Goal: Task Accomplishment & Management: Use online tool/utility

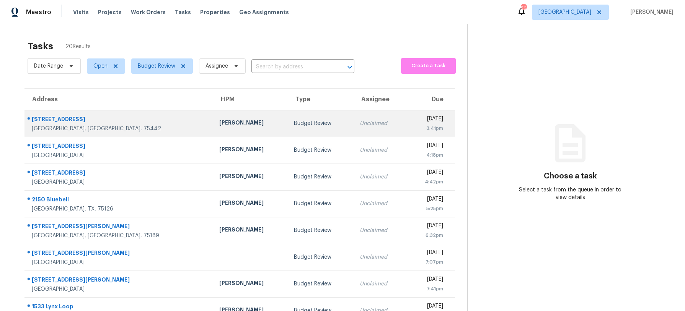
click at [219, 124] on div "[PERSON_NAME]" at bounding box center [250, 124] width 62 height 10
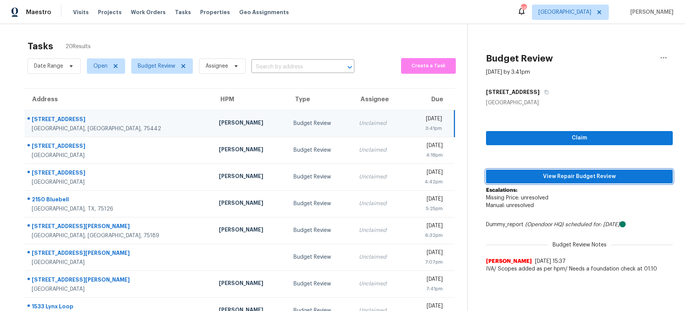
click at [602, 177] on span "View Repair Budget Review" at bounding box center [579, 177] width 174 height 10
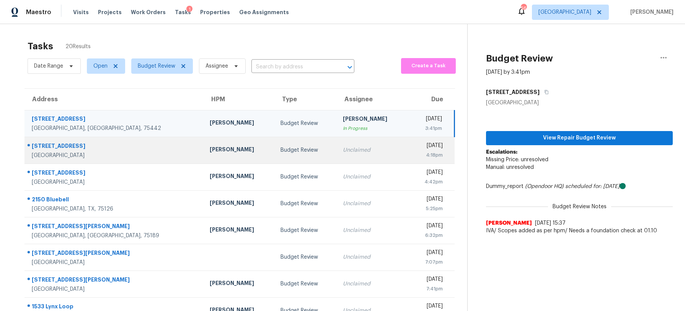
click at [274, 156] on td "Budget Review" at bounding box center [305, 150] width 62 height 27
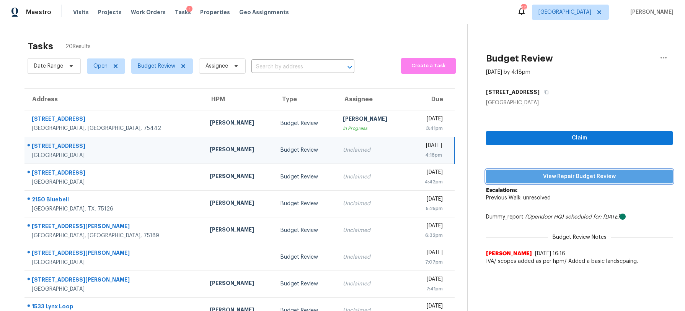
click at [531, 182] on button "View Repair Budget Review" at bounding box center [579, 177] width 187 height 14
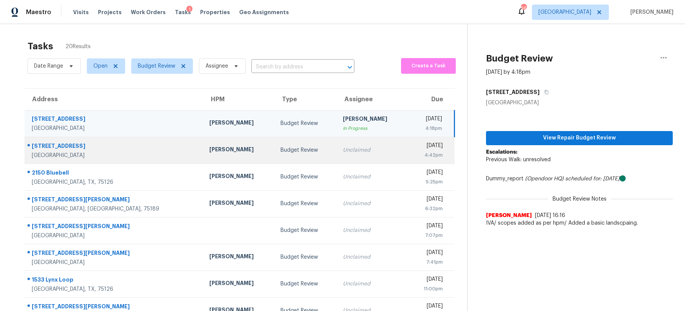
click at [337, 149] on td "Unclaimed" at bounding box center [372, 150] width 71 height 27
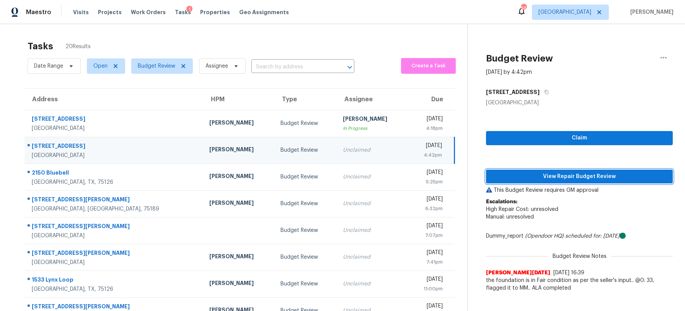
click at [524, 178] on span "View Repair Budget Review" at bounding box center [579, 177] width 174 height 10
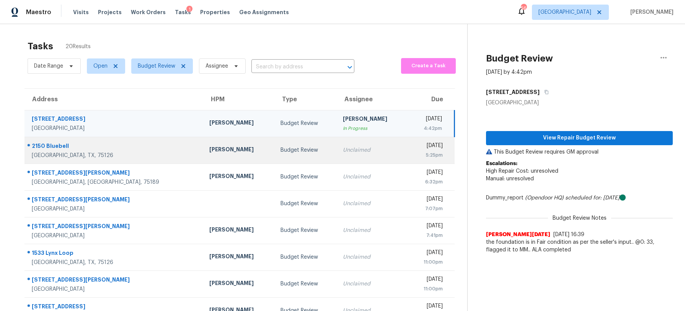
click at [280, 151] on div "Budget Review" at bounding box center [305, 151] width 50 height 8
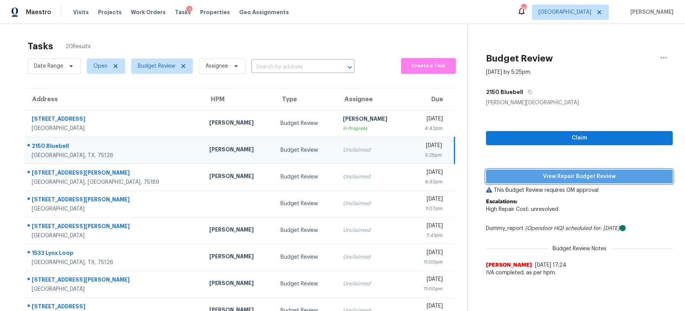
click at [539, 179] on span "View Repair Budget Review" at bounding box center [579, 177] width 174 height 10
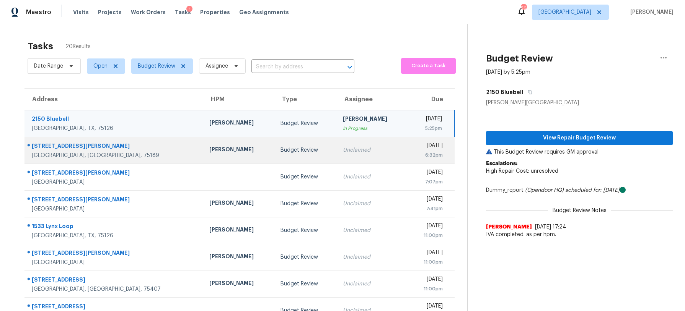
click at [219, 146] on td "Brad Limes" at bounding box center [238, 150] width 71 height 27
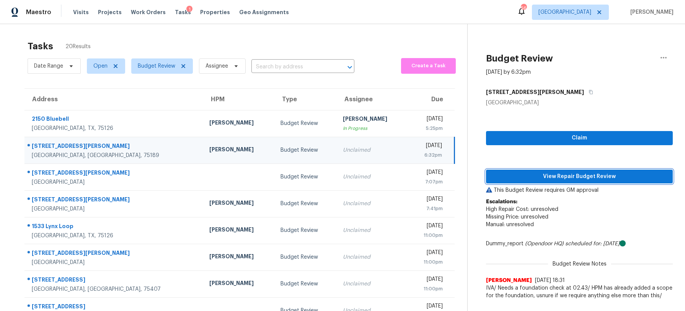
click at [559, 181] on button "View Repair Budget Review" at bounding box center [579, 177] width 187 height 14
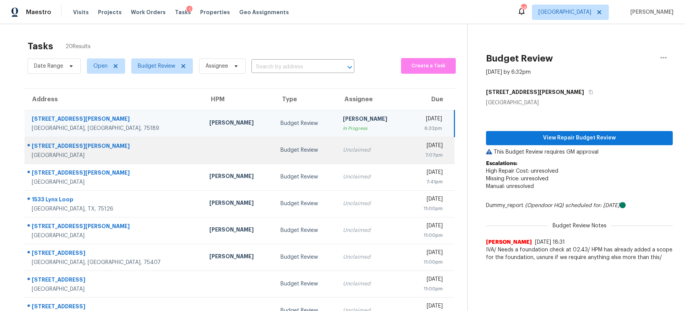
click at [337, 151] on td "Unclaimed" at bounding box center [372, 150] width 71 height 27
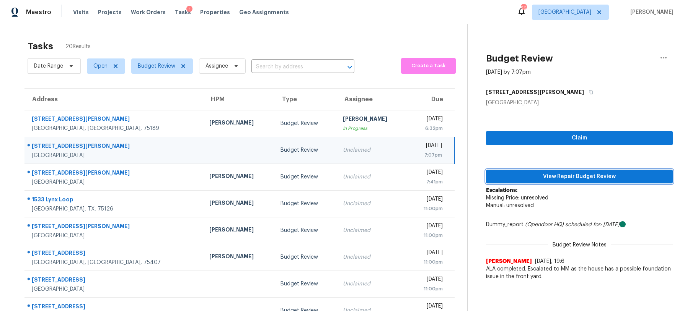
click at [538, 182] on button "View Repair Budget Review" at bounding box center [579, 177] width 187 height 14
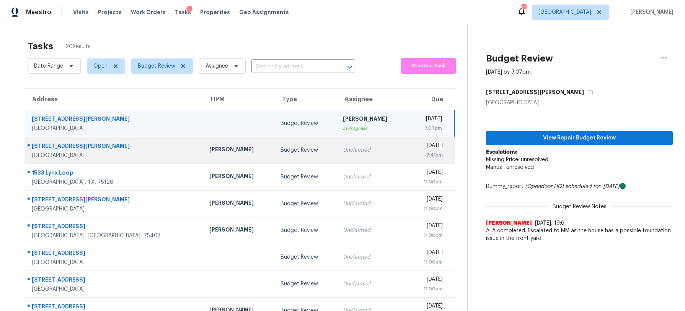
click at [209, 155] on div "Francisco Balcazar Serrato" at bounding box center [238, 151] width 59 height 10
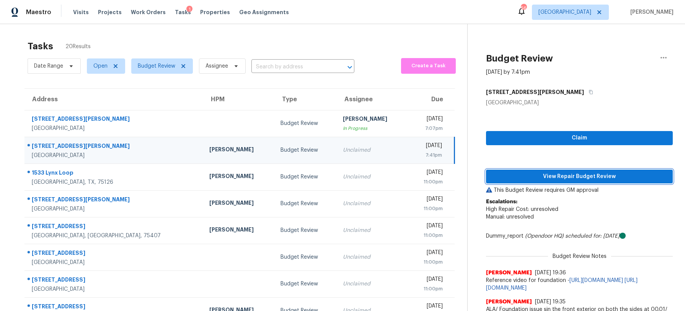
click at [567, 174] on span "View Repair Budget Review" at bounding box center [579, 177] width 174 height 10
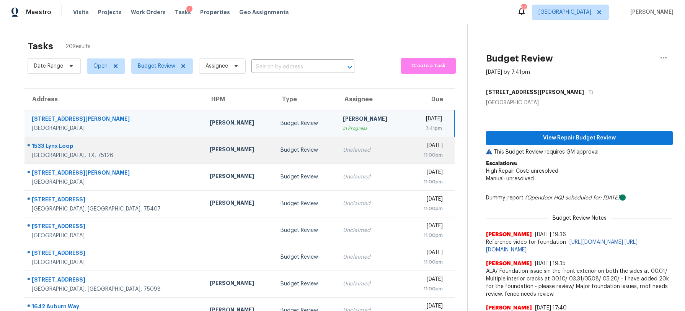
click at [277, 144] on td "Budget Review" at bounding box center [305, 150] width 62 height 27
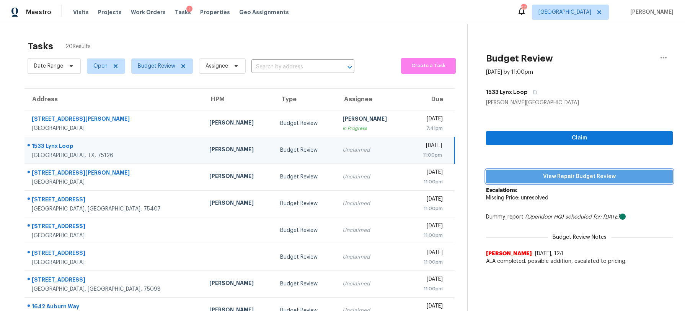
click at [538, 177] on span "View Repair Budget Review" at bounding box center [579, 177] width 174 height 10
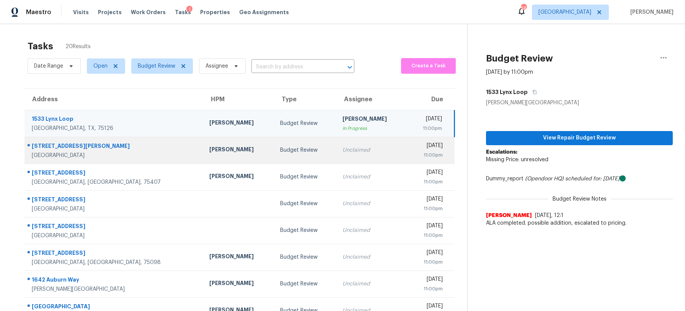
click at [336, 142] on td "Unclaimed" at bounding box center [371, 150] width 71 height 27
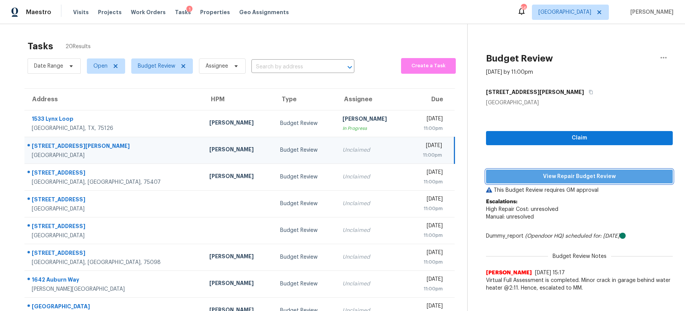
click at [554, 181] on span "View Repair Budget Review" at bounding box center [579, 177] width 174 height 10
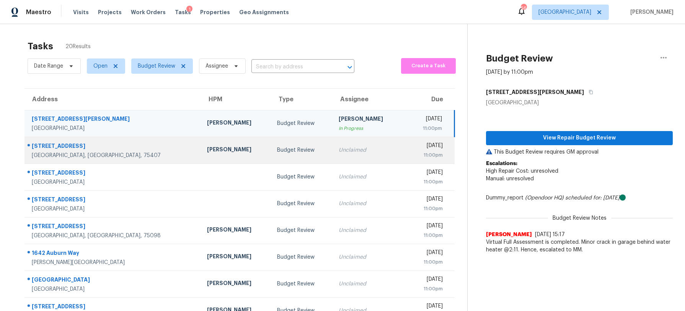
click at [285, 150] on div "Budget Review" at bounding box center [301, 151] width 49 height 8
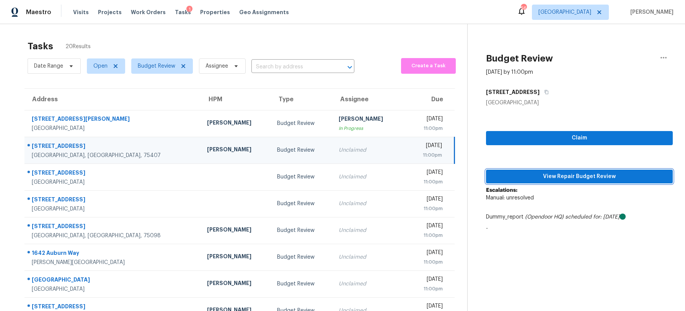
click at [545, 182] on button "View Repair Budget Review" at bounding box center [579, 177] width 187 height 14
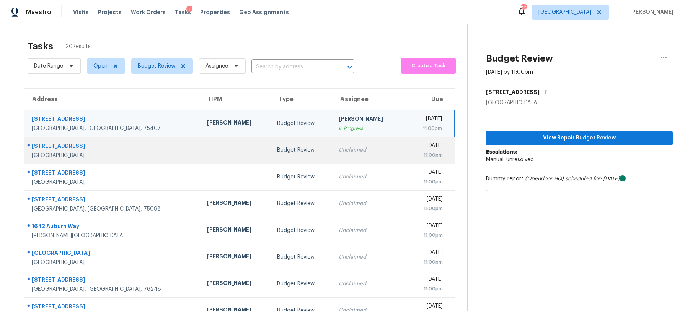
click at [339, 147] on div "Unclaimed" at bounding box center [368, 151] width 58 height 8
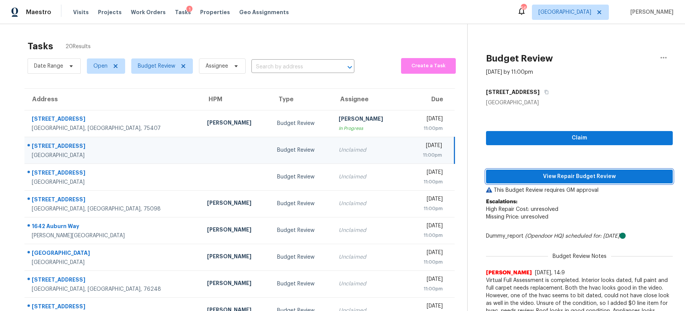
click at [548, 173] on span "View Repair Budget Review" at bounding box center [579, 177] width 174 height 10
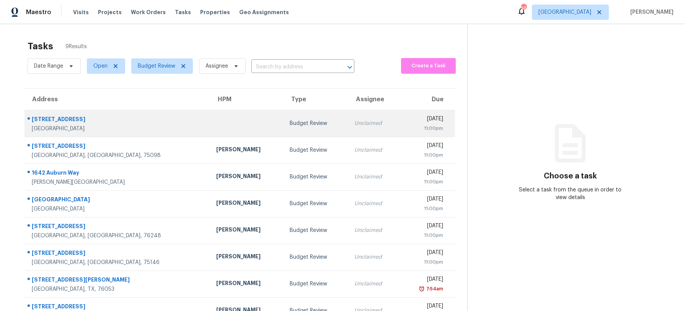
click at [290, 127] on td "Budget Review" at bounding box center [315, 123] width 65 height 27
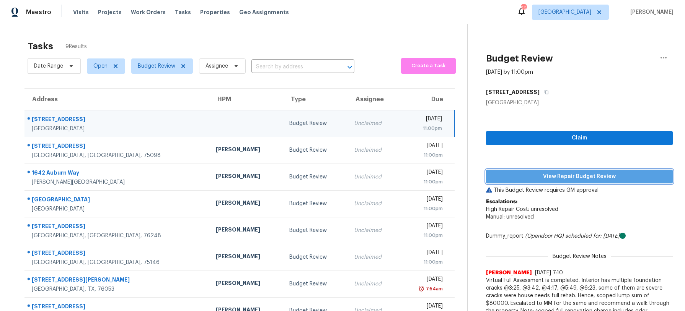
click at [527, 175] on span "View Repair Budget Review" at bounding box center [579, 177] width 174 height 10
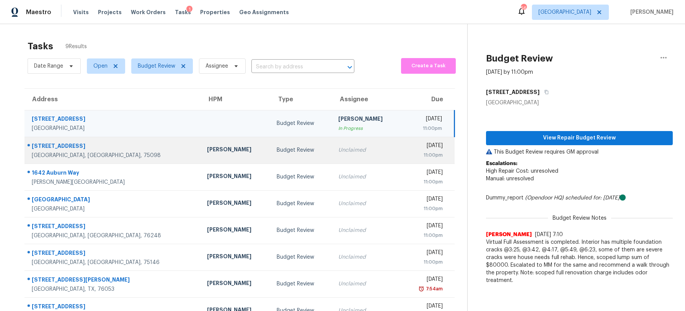
click at [277, 150] on div "Budget Review" at bounding box center [301, 151] width 49 height 8
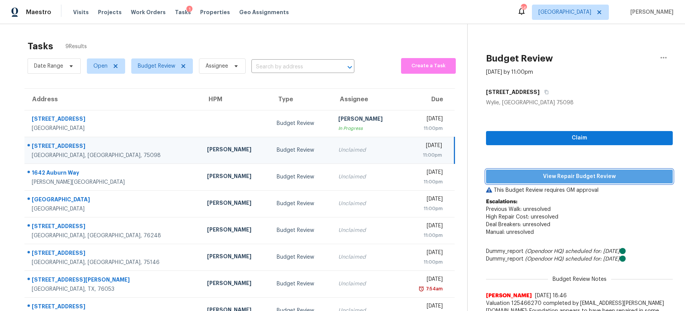
click at [537, 178] on span "View Repair Budget Review" at bounding box center [579, 177] width 174 height 10
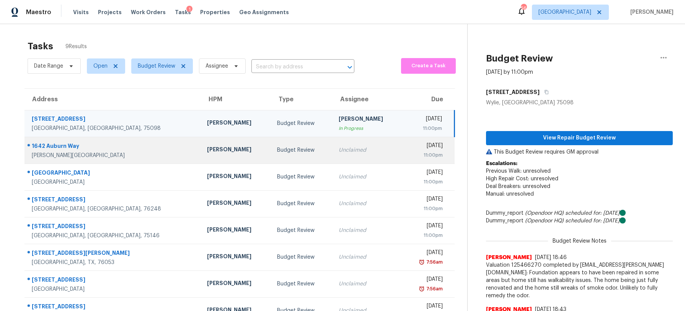
click at [279, 143] on td "Budget Review" at bounding box center [302, 150] width 62 height 27
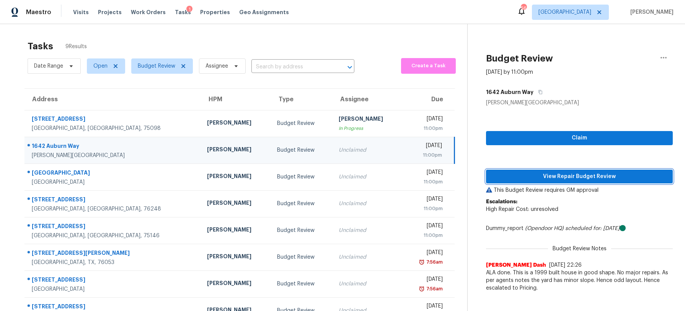
click at [563, 178] on span "View Repair Budget Review" at bounding box center [579, 177] width 174 height 10
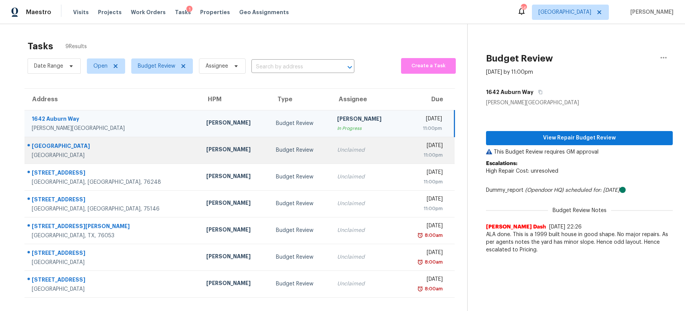
click at [276, 147] on div "Budget Review" at bounding box center [300, 151] width 49 height 8
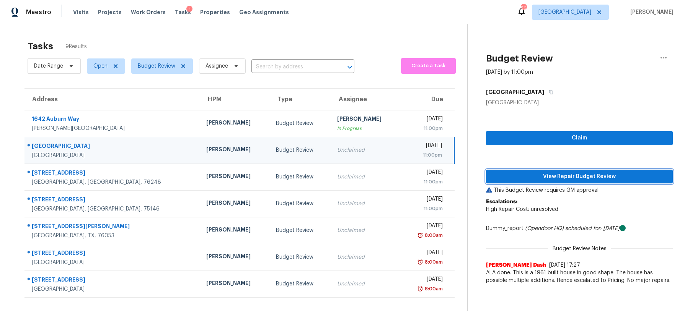
click at [514, 177] on span "View Repair Budget Review" at bounding box center [579, 177] width 174 height 10
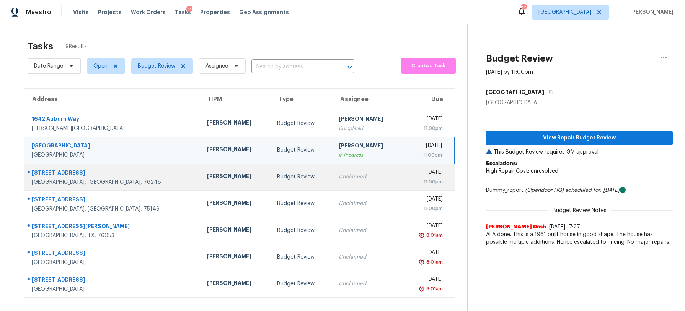
click at [271, 171] on td "Budget Review" at bounding box center [302, 177] width 62 height 27
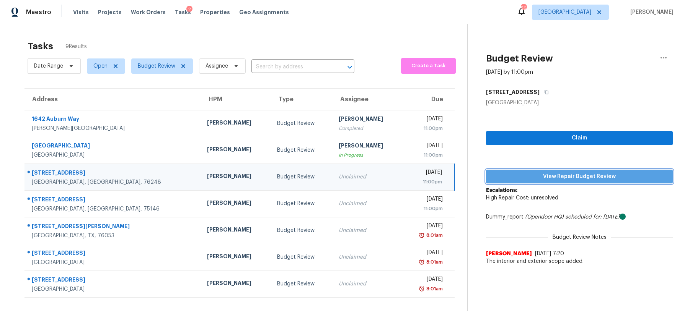
click at [520, 176] on span "View Repair Budget Review" at bounding box center [579, 177] width 174 height 10
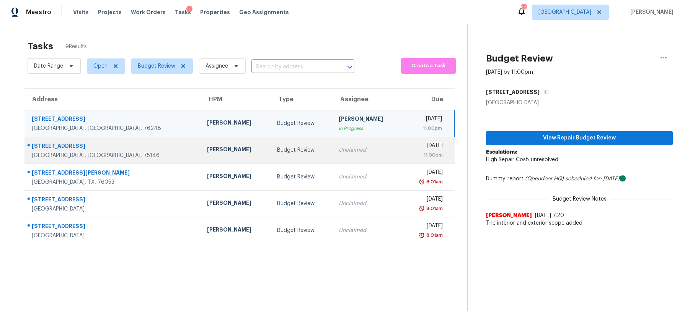
click at [332, 156] on td "Unclaimed" at bounding box center [367, 150] width 70 height 27
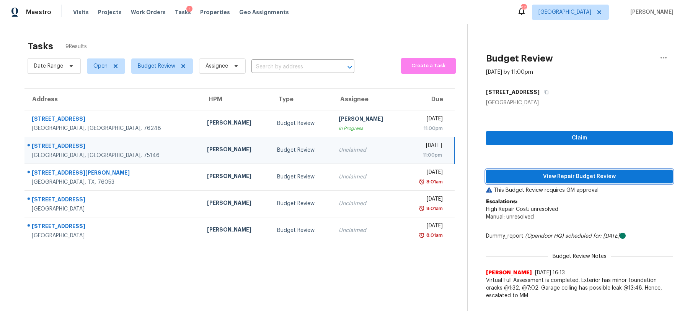
click at [580, 181] on button "View Repair Budget Review" at bounding box center [579, 177] width 187 height 14
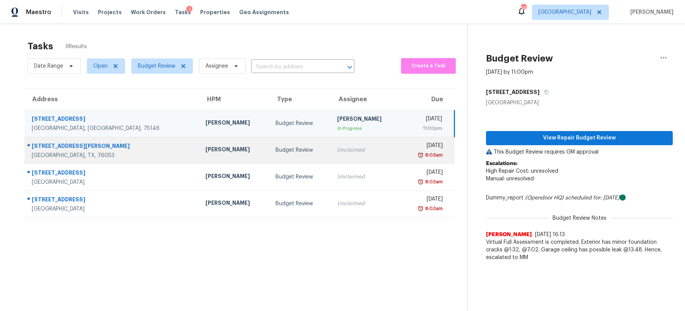
click at [331, 155] on td "Unclaimed" at bounding box center [366, 150] width 70 height 27
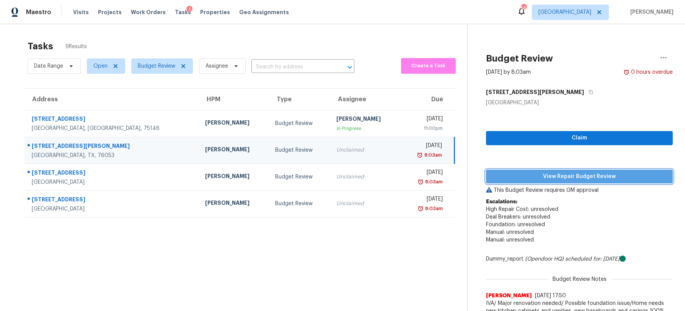
click at [535, 181] on span "View Repair Budget Review" at bounding box center [579, 177] width 174 height 10
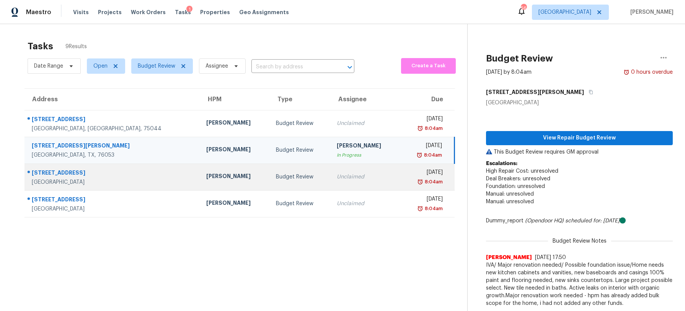
click at [339, 177] on div "Unclaimed" at bounding box center [365, 177] width 57 height 8
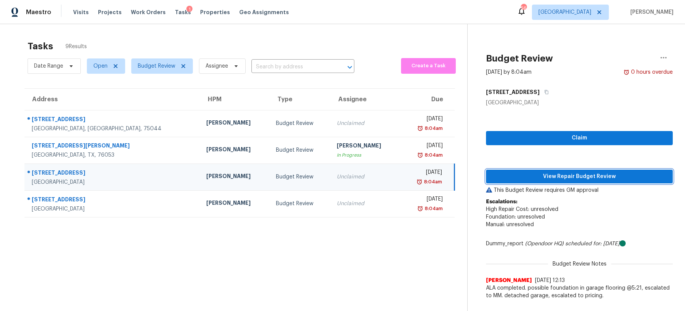
click at [517, 178] on span "View Repair Budget Review" at bounding box center [579, 177] width 174 height 10
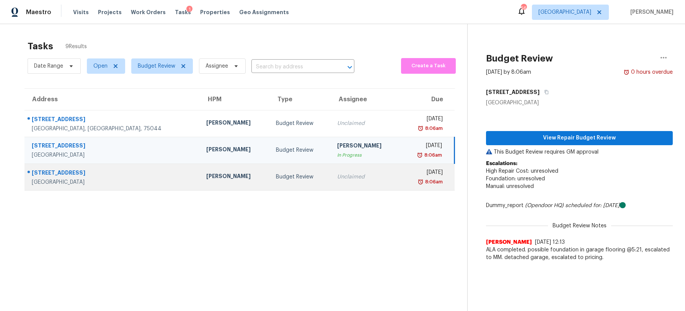
click at [270, 183] on td "Budget Review" at bounding box center [300, 177] width 61 height 27
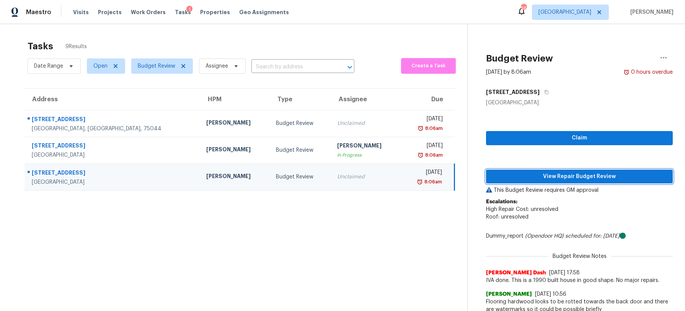
click at [525, 180] on span "View Repair Budget Review" at bounding box center [579, 177] width 174 height 10
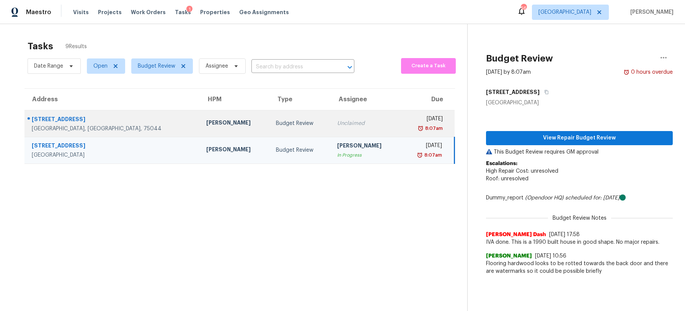
click at [337, 122] on div "Unclaimed" at bounding box center [365, 124] width 57 height 8
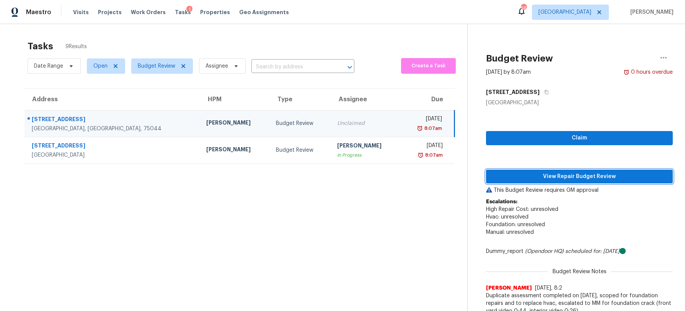
scroll to position [0, 0]
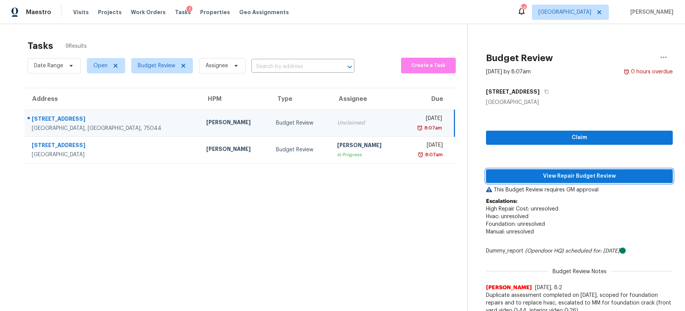
click at [539, 182] on button "View Repair Budget Review" at bounding box center [579, 176] width 187 height 14
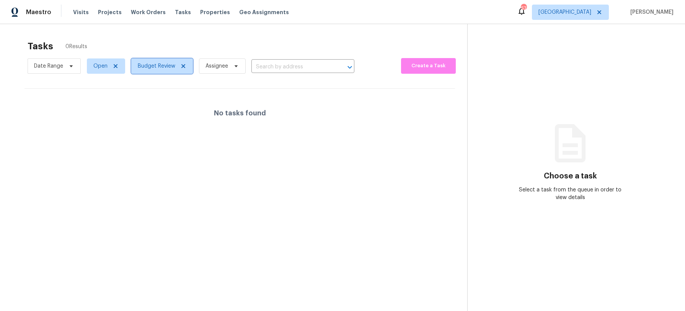
click at [158, 64] on span "Budget Review" at bounding box center [156, 66] width 37 height 8
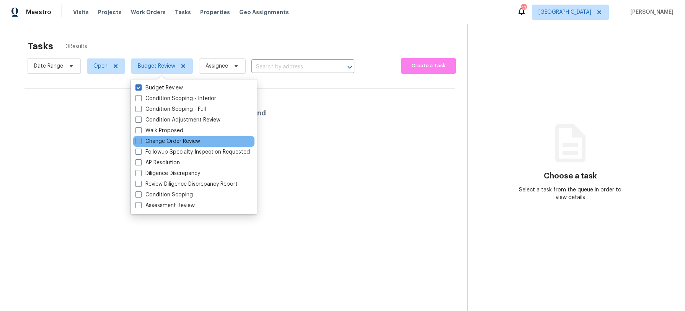
click at [161, 139] on label "Change Order Review" at bounding box center [167, 142] width 65 height 8
click at [140, 139] on input "Change Order Review" at bounding box center [137, 140] width 5 height 5
checkbox input "true"
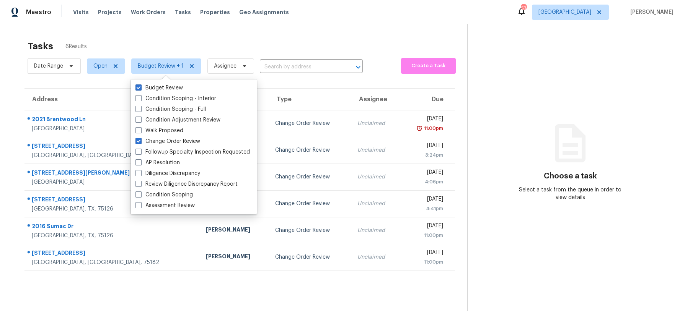
click at [169, 42] on div "Tasks 6 Results" at bounding box center [248, 46] width 440 height 20
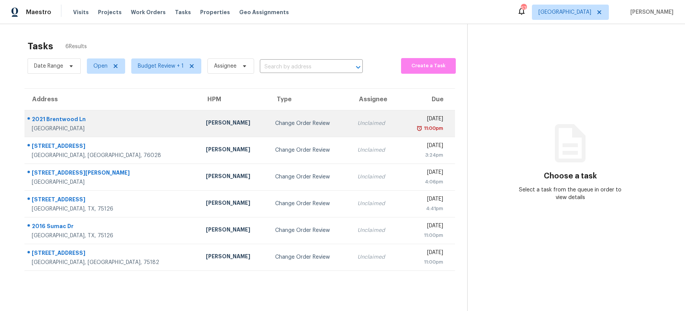
click at [206, 124] on div "RonDerrick Jackson" at bounding box center [234, 124] width 57 height 10
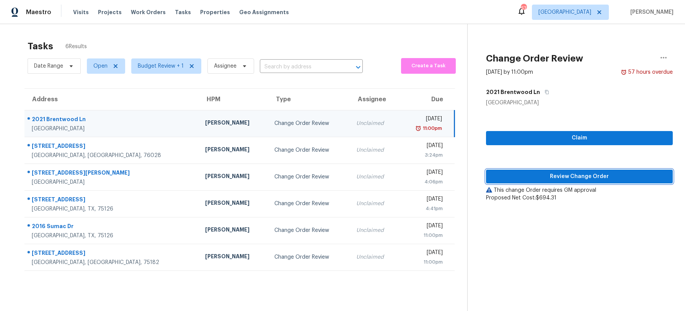
click at [606, 177] on span "Review Change Order" at bounding box center [579, 177] width 174 height 10
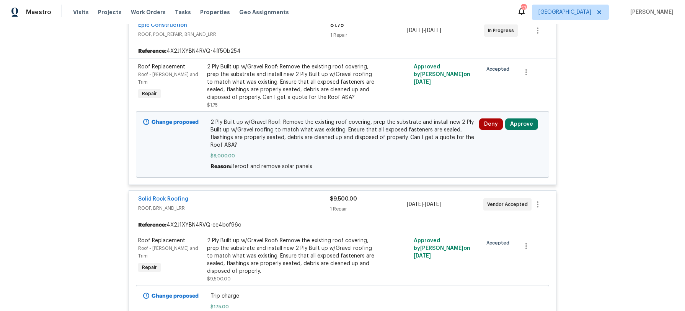
scroll to position [189, 0]
click at [529, 124] on button "Approve" at bounding box center [521, 123] width 33 height 11
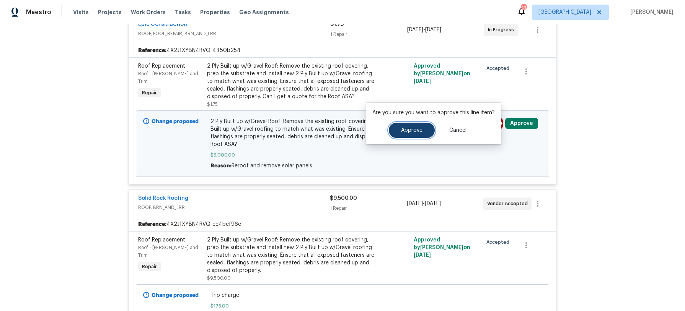
click at [401, 135] on button "Approve" at bounding box center [412, 130] width 46 height 15
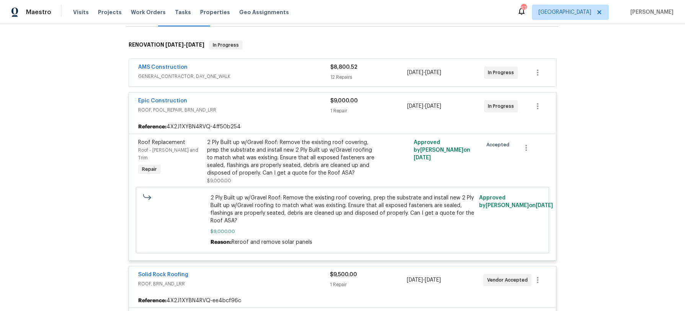
scroll to position [0, 0]
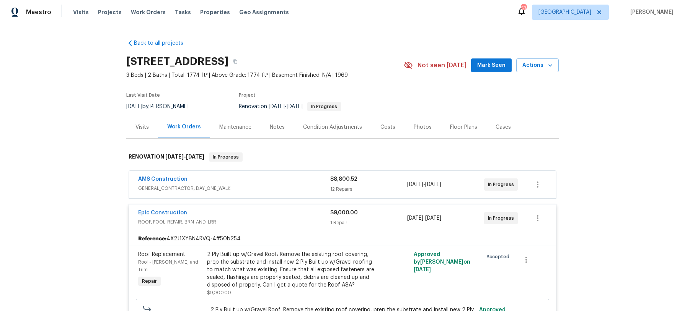
click at [231, 210] on div "Epic Construction" at bounding box center [234, 213] width 192 height 9
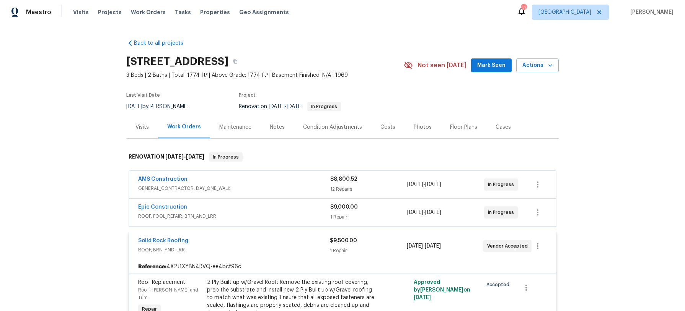
click at [236, 237] on div "Solid Rock Roofing" at bounding box center [234, 241] width 192 height 9
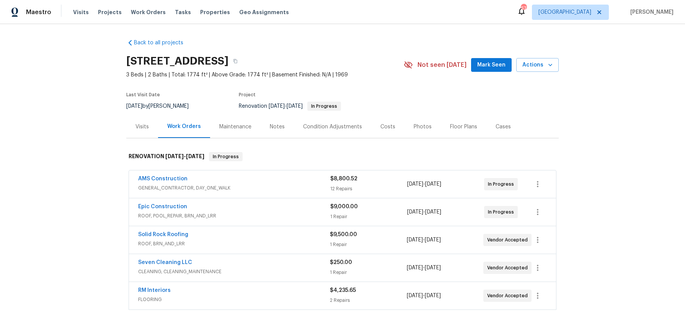
scroll to position [16, 0]
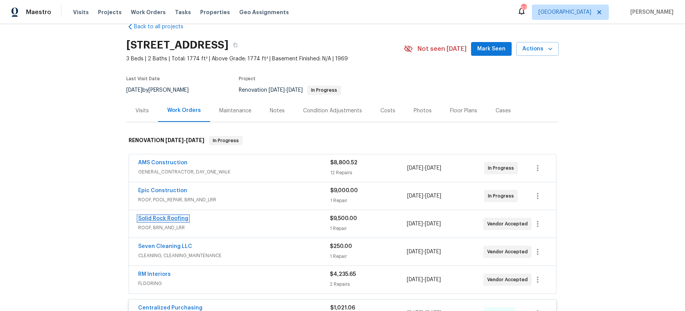
click at [185, 217] on link "Solid Rock Roofing" at bounding box center [163, 218] width 50 height 5
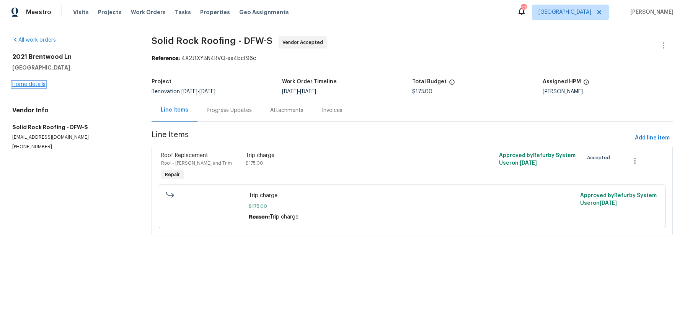
click at [42, 84] on link "Home details" at bounding box center [28, 84] width 33 height 5
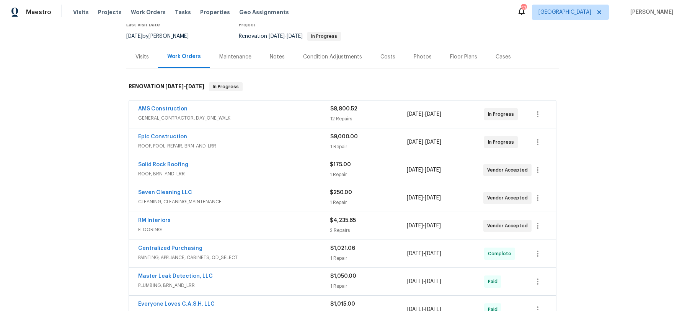
scroll to position [72, 0]
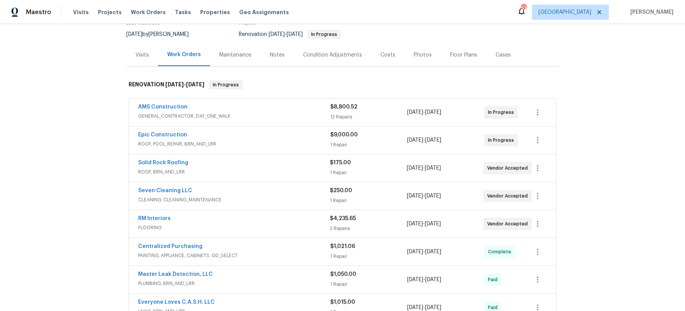
click at [389, 60] on div "Costs" at bounding box center [387, 55] width 33 height 23
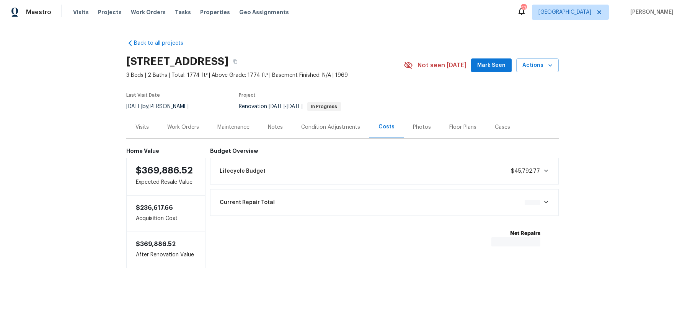
scroll to position [1, 0]
click at [195, 127] on div "Work Orders" at bounding box center [183, 127] width 32 height 8
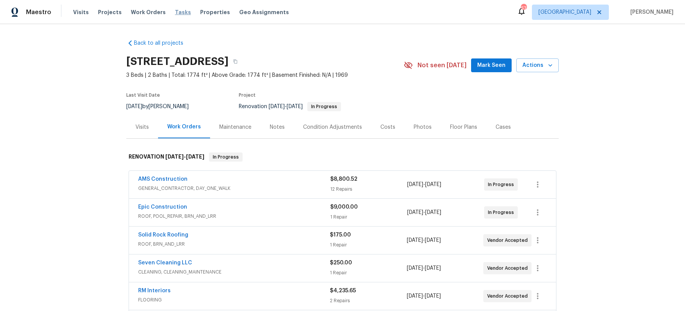
click at [175, 13] on span "Tasks" at bounding box center [183, 12] width 16 height 5
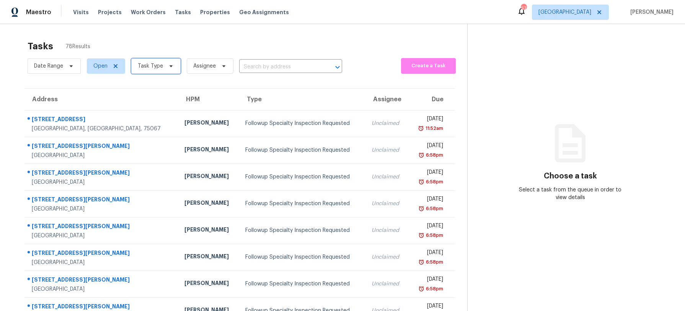
click at [168, 66] on icon at bounding box center [171, 66] width 6 height 6
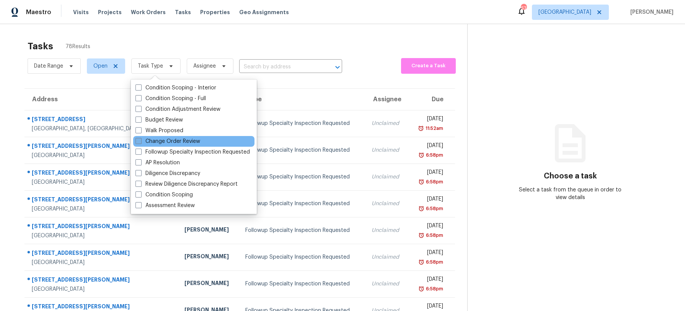
click at [168, 140] on label "Change Order Review" at bounding box center [167, 142] width 65 height 8
click at [140, 140] on input "Change Order Review" at bounding box center [137, 140] width 5 height 5
checkbox input "true"
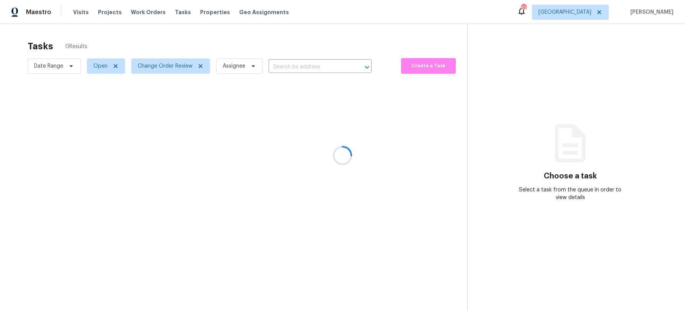
click at [181, 46] on div at bounding box center [342, 155] width 685 height 311
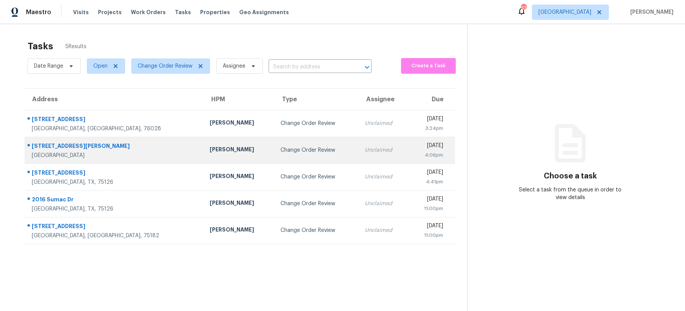
click at [210, 155] on div "Todd Jorgenson" at bounding box center [239, 151] width 59 height 10
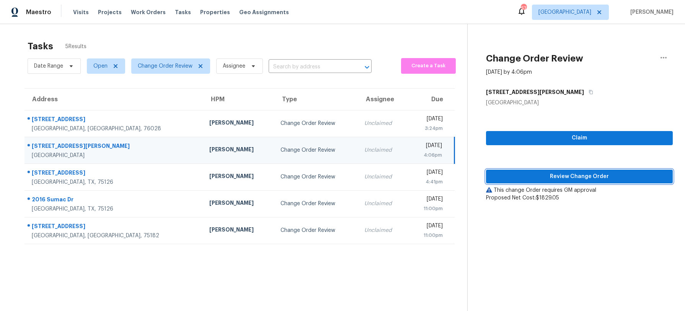
click at [543, 178] on span "Review Change Order" at bounding box center [579, 177] width 174 height 10
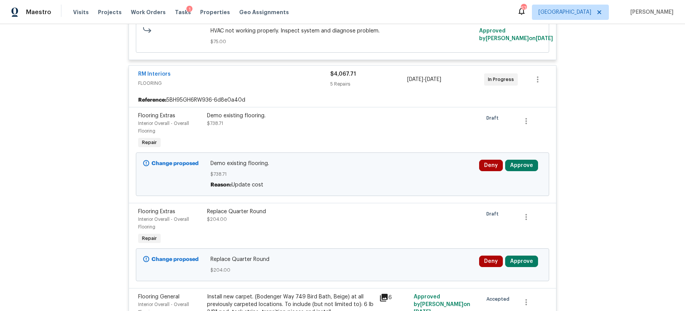
scroll to position [264, 0]
click at [531, 166] on button "Approve" at bounding box center [521, 165] width 33 height 11
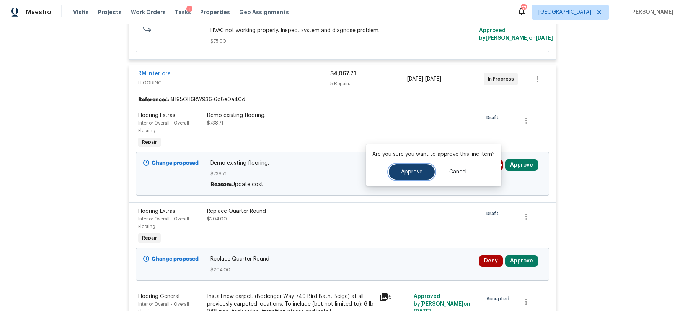
click at [424, 169] on button "Approve" at bounding box center [412, 172] width 46 height 15
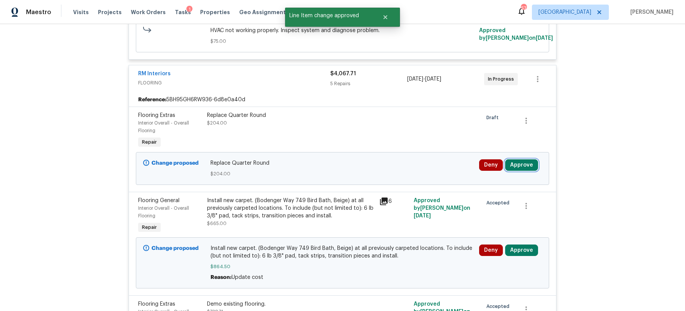
click at [518, 163] on button "Approve" at bounding box center [521, 165] width 33 height 11
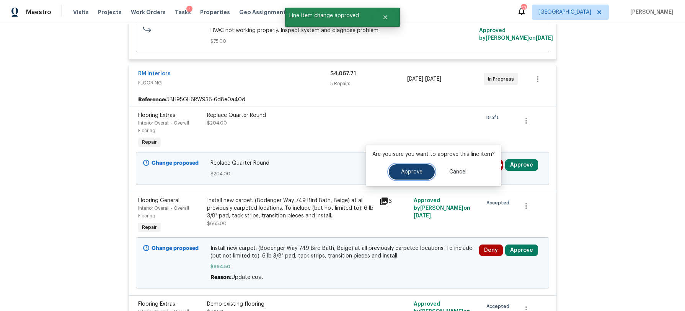
click at [414, 166] on button "Approve" at bounding box center [412, 172] width 46 height 15
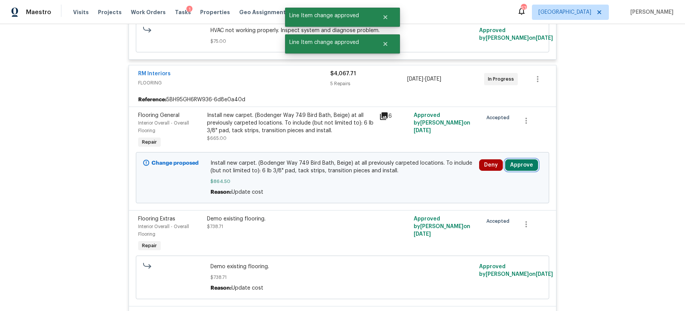
click at [519, 166] on button "Approve" at bounding box center [521, 165] width 33 height 11
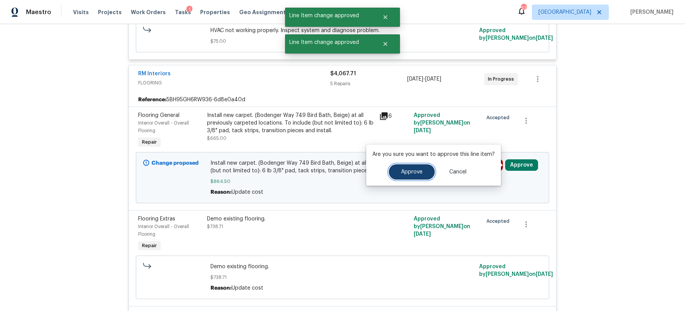
click at [416, 169] on span "Approve" at bounding box center [411, 172] width 21 height 6
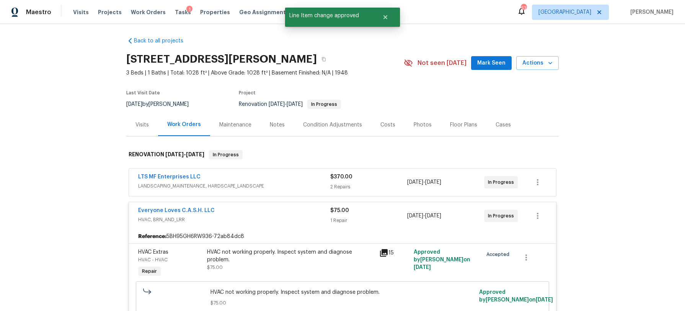
scroll to position [0, 0]
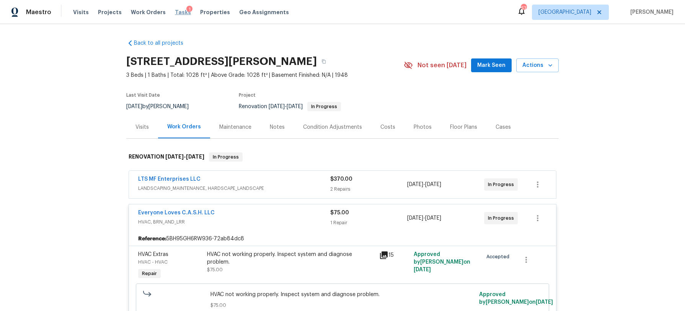
click at [175, 12] on span "Tasks" at bounding box center [183, 12] width 16 height 5
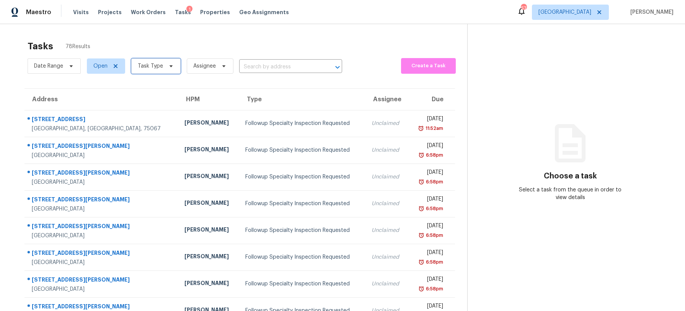
click at [168, 66] on icon at bounding box center [171, 66] width 6 height 6
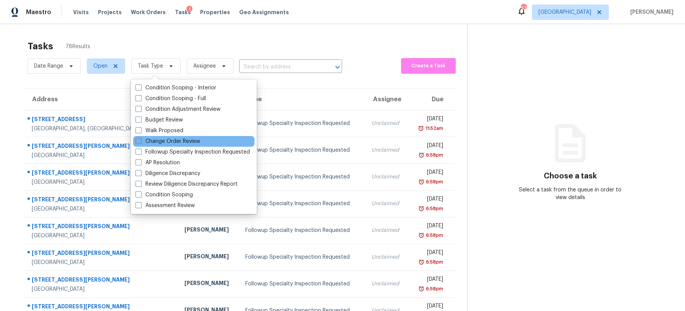
click at [173, 140] on label "Change Order Review" at bounding box center [167, 142] width 65 height 8
click at [140, 140] on input "Change Order Review" at bounding box center [137, 140] width 5 height 5
checkbox input "true"
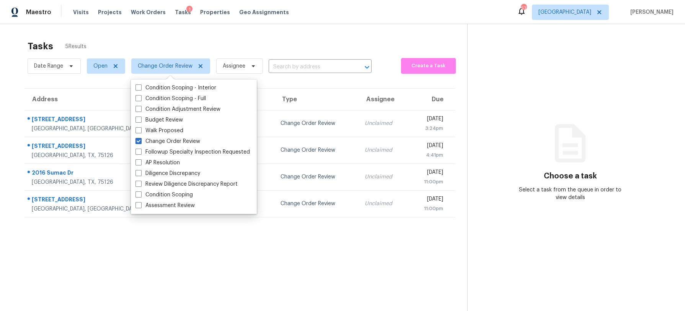
click at [238, 39] on div "Tasks 5 Results" at bounding box center [248, 46] width 440 height 20
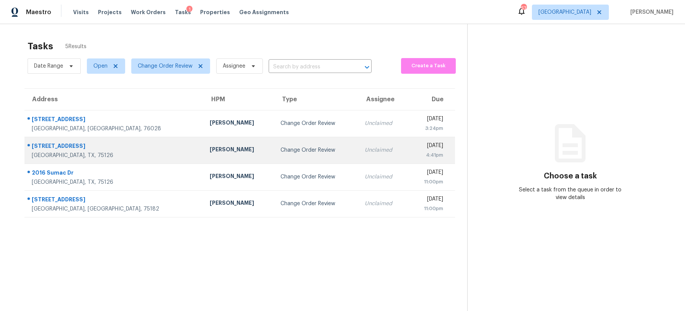
click at [210, 148] on div "Brad Limes" at bounding box center [239, 151] width 59 height 10
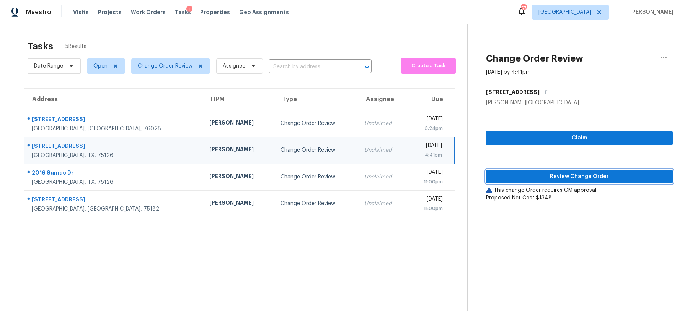
click at [535, 179] on span "Review Change Order" at bounding box center [579, 177] width 174 height 10
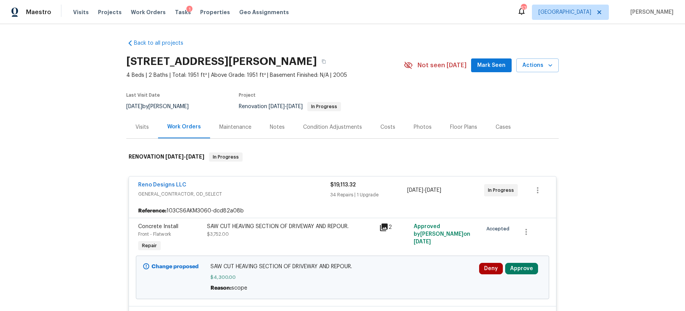
click at [386, 127] on div "Costs" at bounding box center [387, 128] width 15 height 8
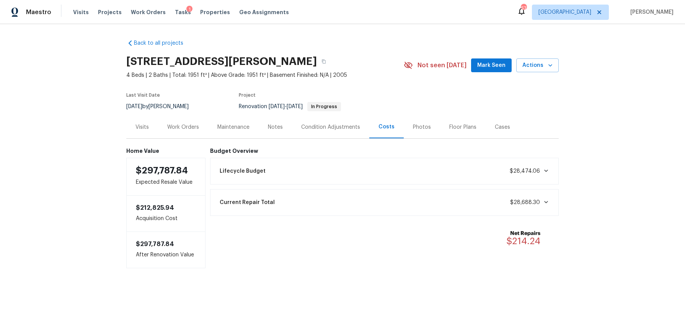
scroll to position [0, 0]
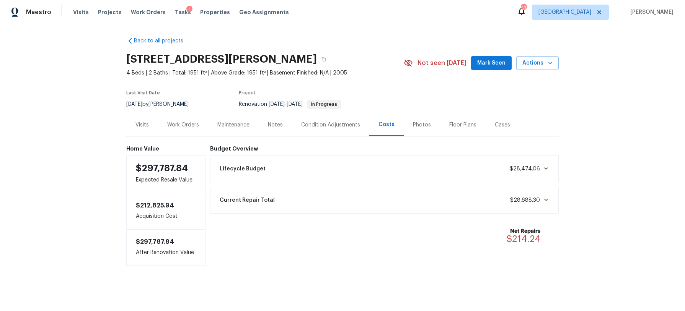
click at [193, 126] on div "Work Orders" at bounding box center [183, 125] width 32 height 8
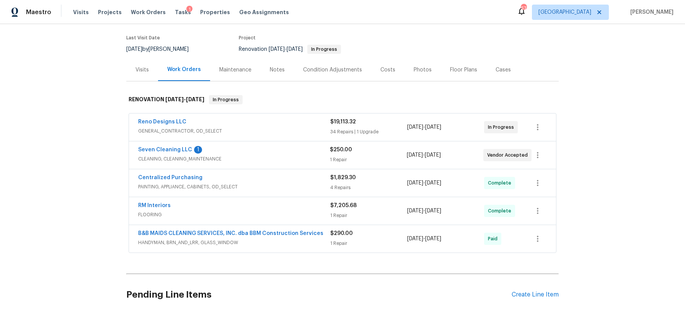
scroll to position [58, 0]
click at [168, 120] on link "Reno Designs LLC" at bounding box center [162, 121] width 48 height 5
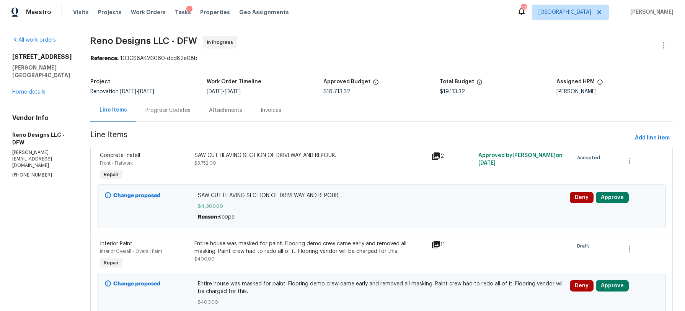
click at [436, 154] on icon at bounding box center [436, 157] width 8 height 8
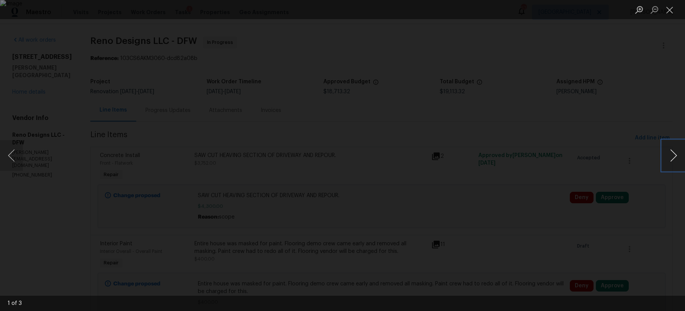
click at [675, 158] on button "Next image" at bounding box center [673, 155] width 23 height 31
click at [667, 10] on button "Close lightbox" at bounding box center [669, 9] width 15 height 13
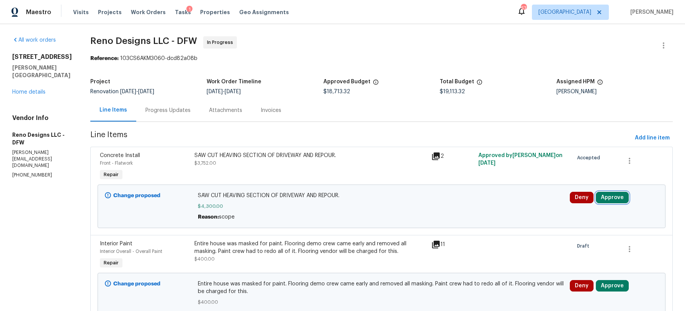
click at [617, 195] on button "Approve" at bounding box center [612, 197] width 33 height 11
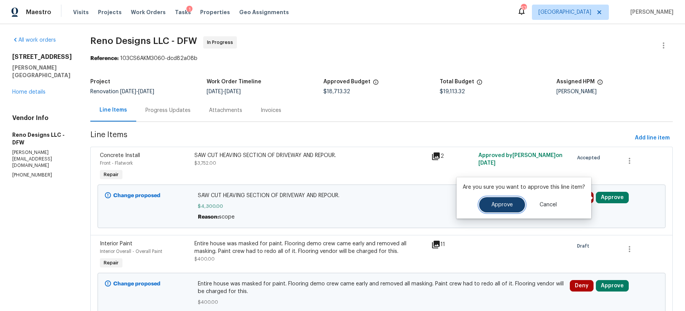
click at [503, 202] on span "Approve" at bounding box center [501, 205] width 21 height 6
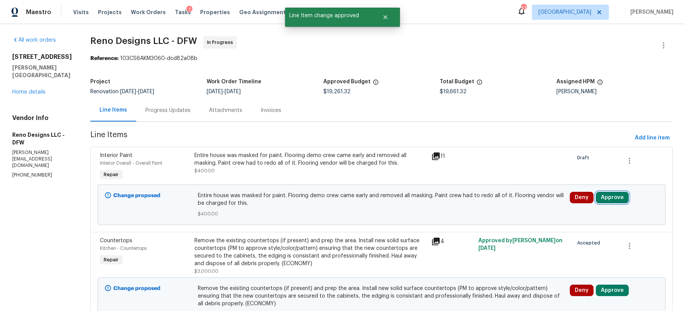
click at [611, 199] on button "Approve" at bounding box center [612, 197] width 33 height 11
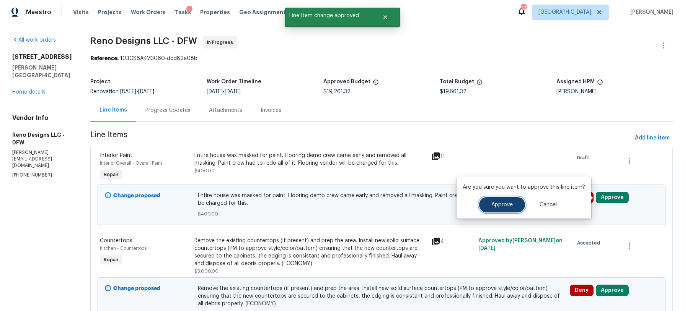
click at [504, 204] on span "Approve" at bounding box center [501, 205] width 21 height 6
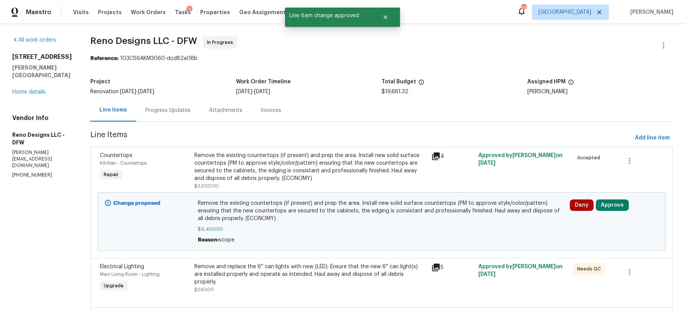
click at [439, 158] on div "4" at bounding box center [452, 156] width 43 height 9
click at [436, 158] on icon at bounding box center [435, 156] width 9 height 9
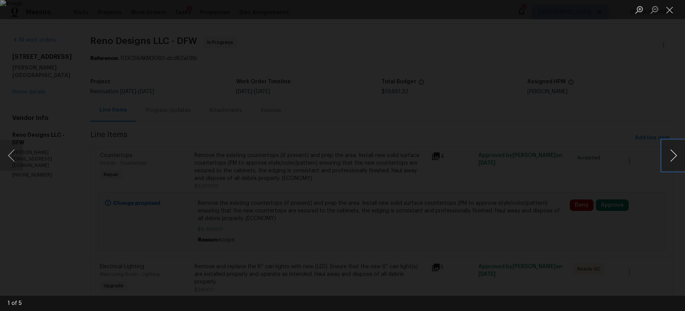
click at [672, 160] on button "Next image" at bounding box center [673, 155] width 23 height 31
click at [668, 14] on button "Close lightbox" at bounding box center [669, 9] width 15 height 13
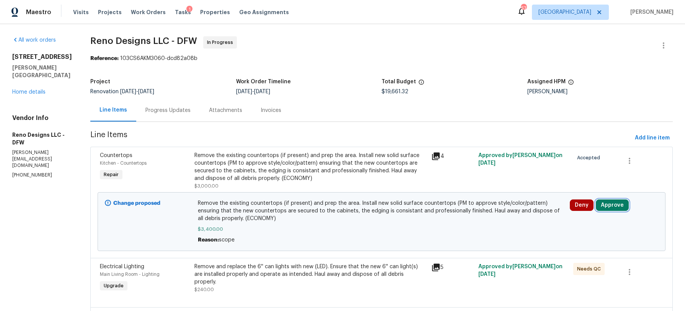
click at [609, 204] on button "Approve" at bounding box center [612, 205] width 33 height 11
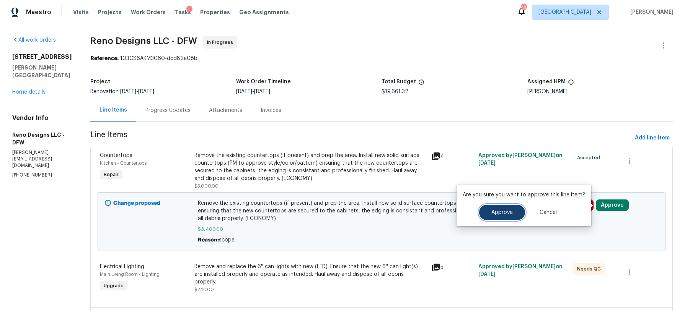
click at [494, 215] on span "Approve" at bounding box center [501, 213] width 21 height 6
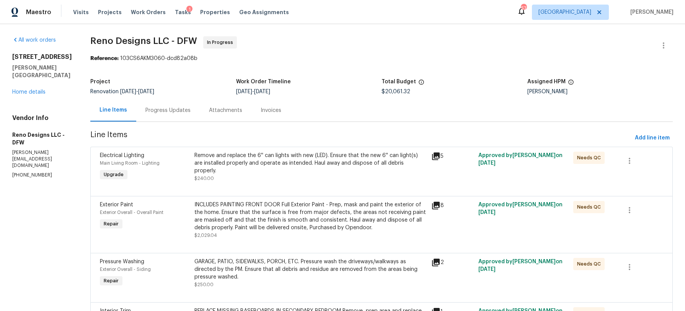
click at [186, 10] on div "1" at bounding box center [189, 10] width 6 height 8
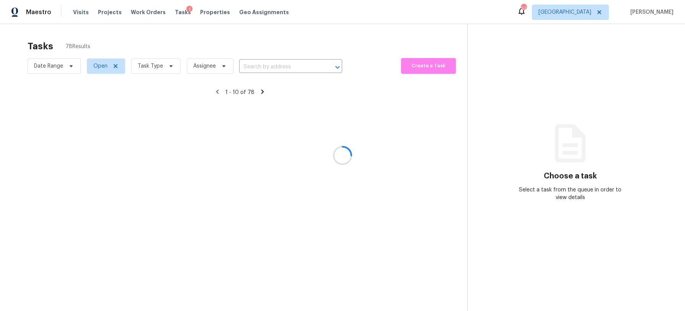
click at [177, 13] on div at bounding box center [342, 155] width 685 height 311
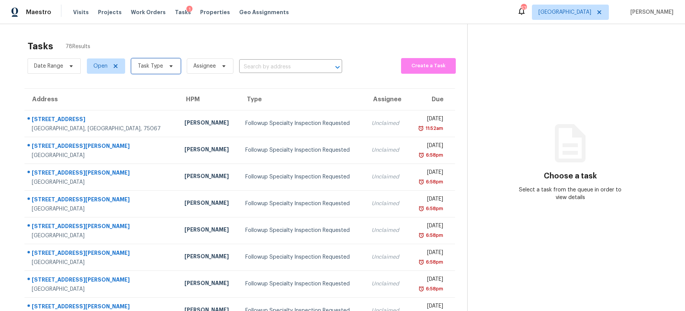
click at [169, 65] on icon at bounding box center [171, 66] width 6 height 6
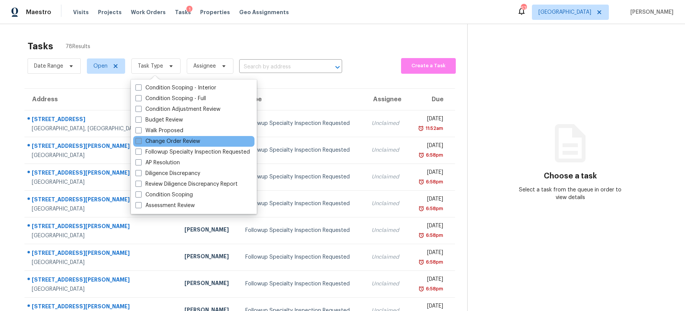
click at [158, 142] on label "Change Order Review" at bounding box center [167, 142] width 65 height 8
click at [140, 142] on input "Change Order Review" at bounding box center [137, 140] width 5 height 5
checkbox input "true"
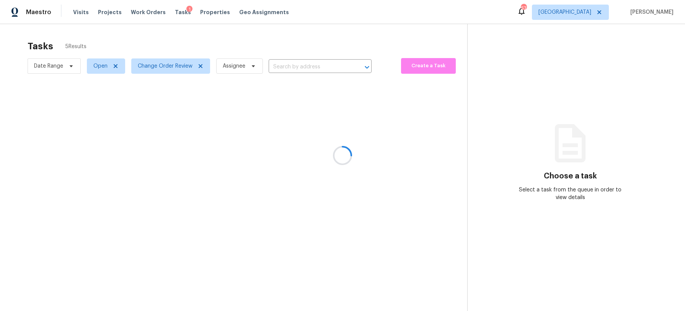
click at [148, 50] on div at bounding box center [342, 155] width 685 height 311
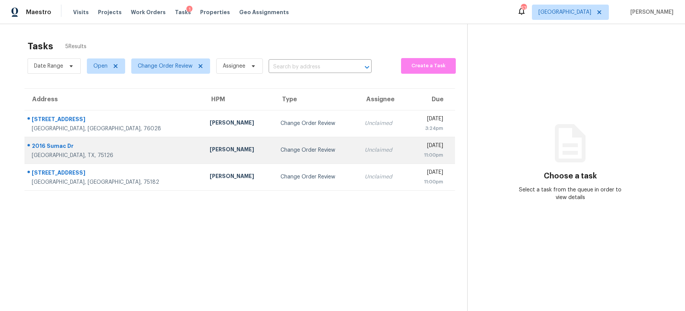
click at [210, 151] on div "Brad Limes" at bounding box center [239, 151] width 59 height 10
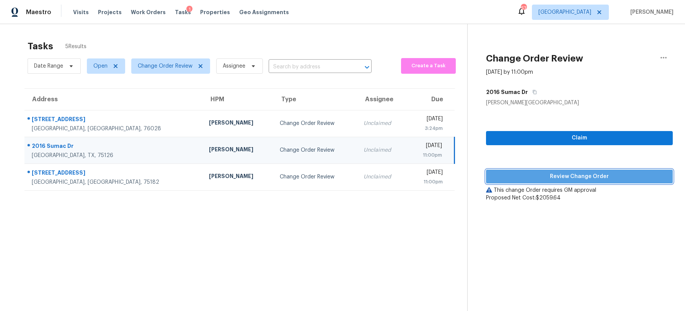
click at [544, 178] on span "Review Change Order" at bounding box center [579, 177] width 174 height 10
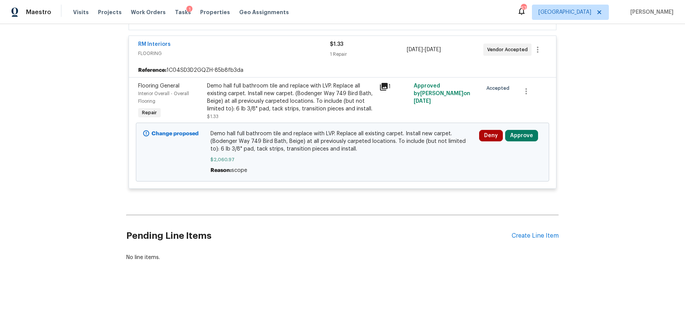
scroll to position [227, 0]
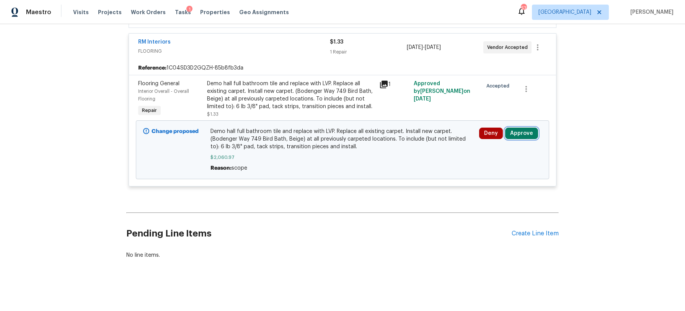
click at [523, 132] on button "Approve" at bounding box center [521, 133] width 33 height 11
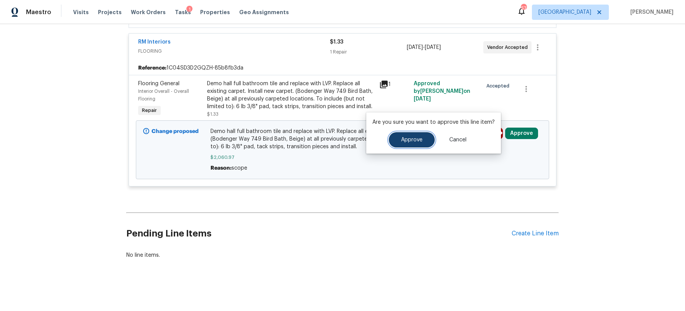
click at [415, 134] on button "Approve" at bounding box center [412, 139] width 46 height 15
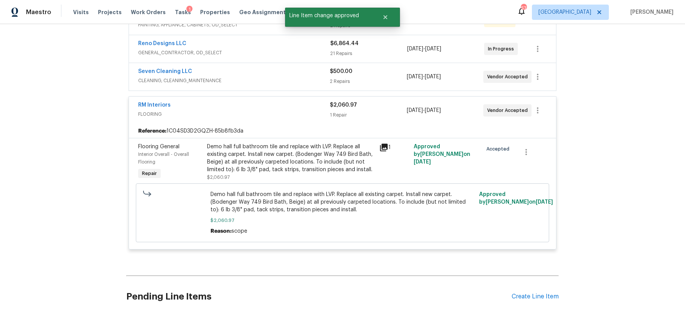
scroll to position [0, 0]
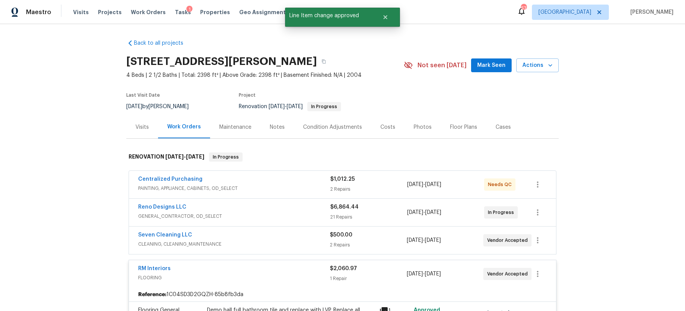
click at [383, 125] on div "Costs" at bounding box center [387, 128] width 15 height 8
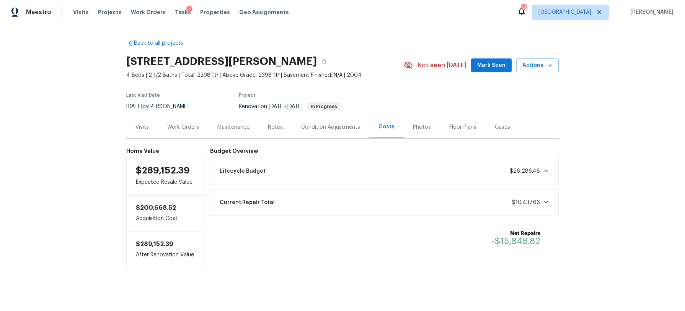
click at [277, 126] on div "Notes" at bounding box center [275, 128] width 15 height 8
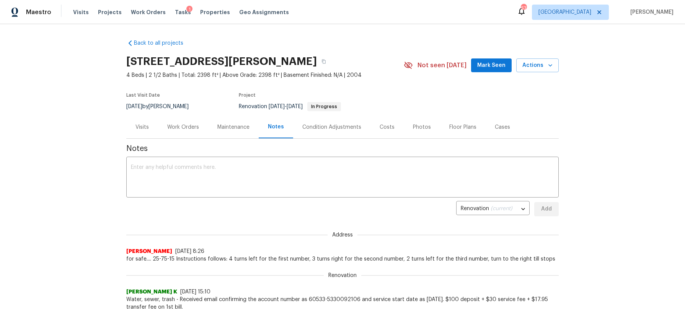
click at [191, 128] on div "Work Orders" at bounding box center [183, 128] width 32 height 8
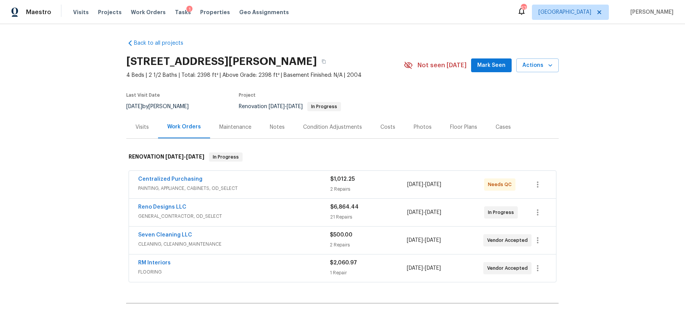
click at [388, 129] on div "Costs" at bounding box center [387, 128] width 15 height 8
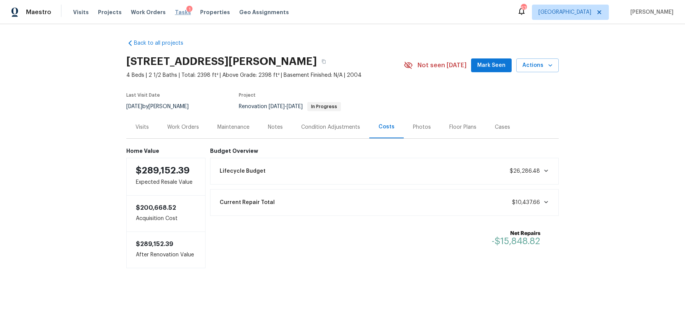
click at [178, 13] on span "Tasks" at bounding box center [183, 12] width 16 height 5
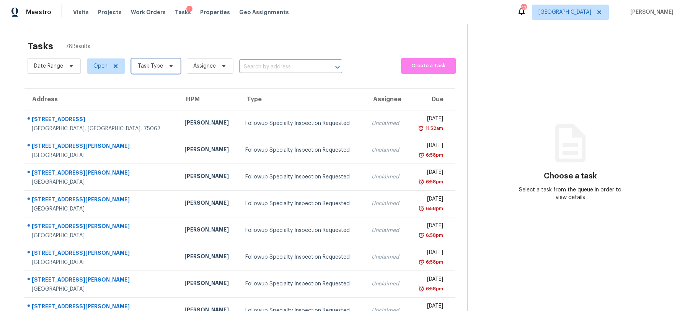
click at [170, 66] on icon at bounding box center [170, 66] width 3 height 2
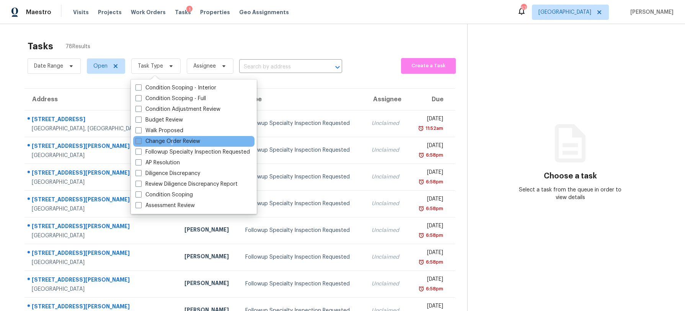
click at [172, 141] on label "Change Order Review" at bounding box center [167, 142] width 65 height 8
click at [152, 138] on label "Change Order Review" at bounding box center [167, 142] width 65 height 8
click at [140, 138] on input "Change Order Review" at bounding box center [137, 140] width 5 height 5
checkbox input "true"
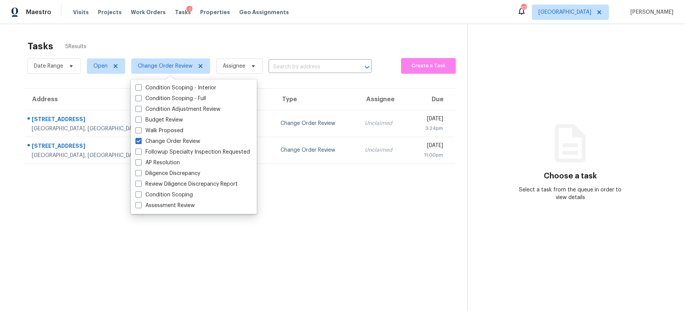
click at [272, 50] on div "Tasks 5 Results" at bounding box center [248, 46] width 440 height 20
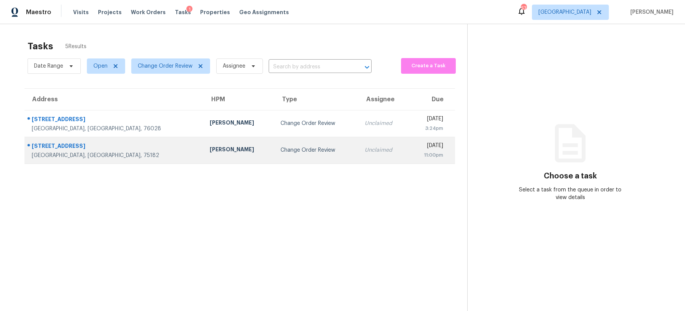
click at [210, 148] on div "Brad Limes" at bounding box center [239, 151] width 59 height 10
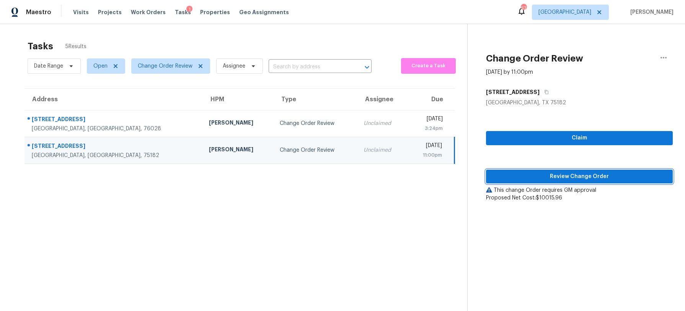
click at [515, 178] on span "Review Change Order" at bounding box center [579, 177] width 174 height 10
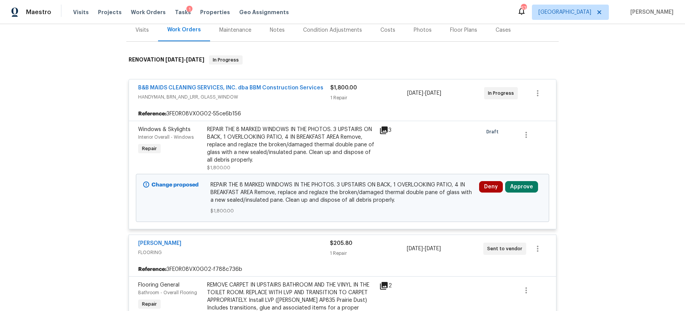
scroll to position [101, 0]
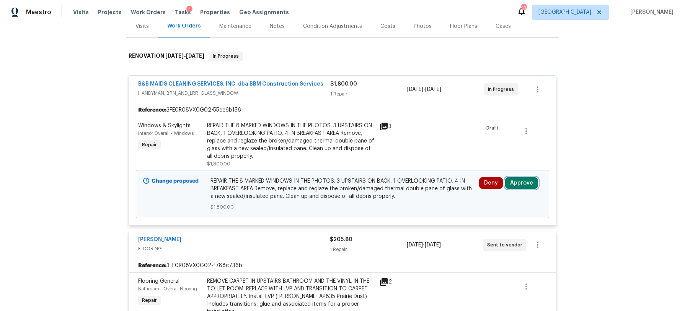
click at [521, 185] on button "Approve" at bounding box center [521, 183] width 33 height 11
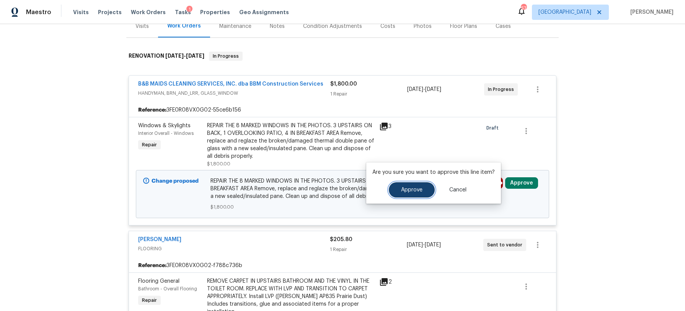
click at [415, 186] on button "Approve" at bounding box center [412, 189] width 46 height 15
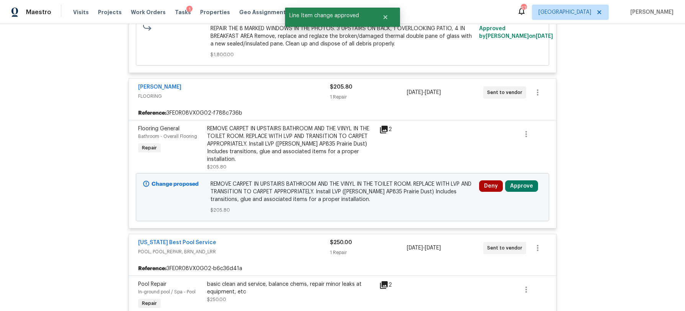
scroll to position [256, 0]
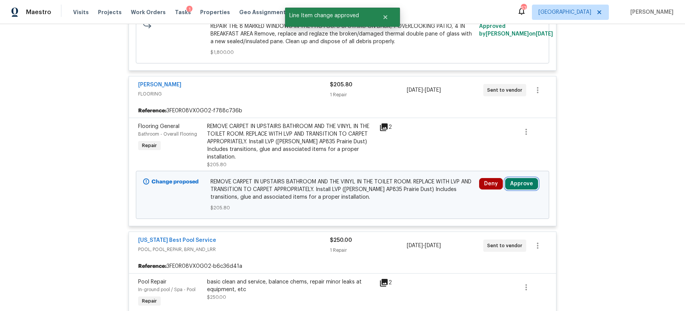
click at [523, 179] on button "Approve" at bounding box center [521, 183] width 33 height 11
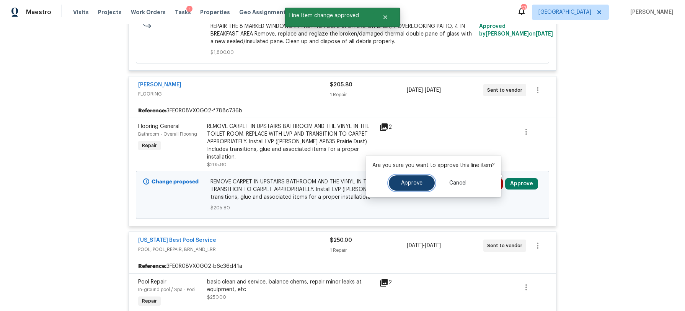
click at [415, 185] on span "Approve" at bounding box center [411, 184] width 21 height 6
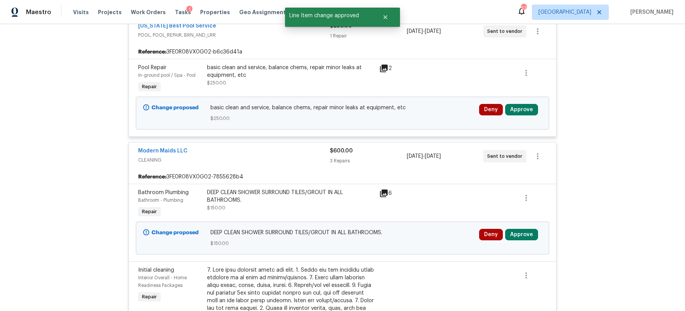
scroll to position [449, 0]
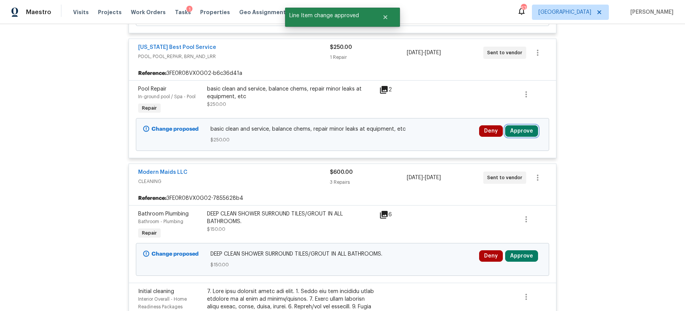
click at [518, 125] on button "Approve" at bounding box center [521, 130] width 33 height 11
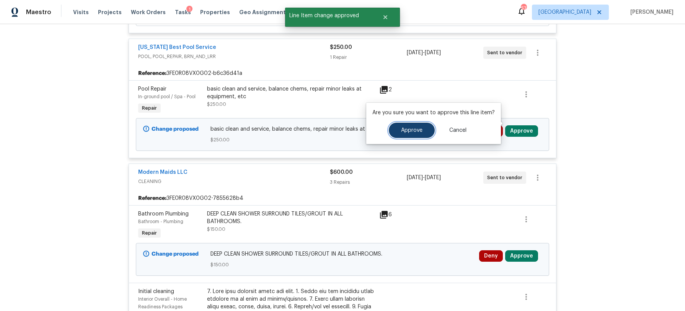
click at [426, 130] on button "Approve" at bounding box center [412, 130] width 46 height 15
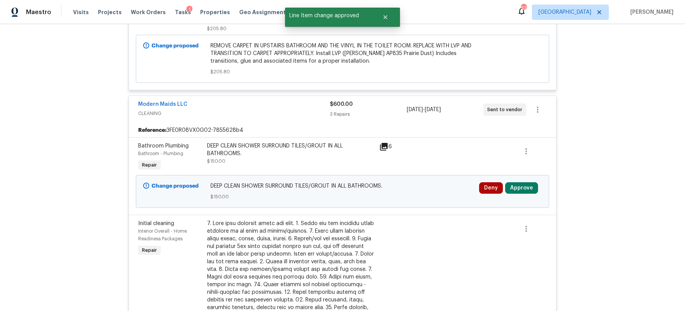
scroll to position [518, 0]
click at [523, 182] on button "Approve" at bounding box center [521, 187] width 33 height 11
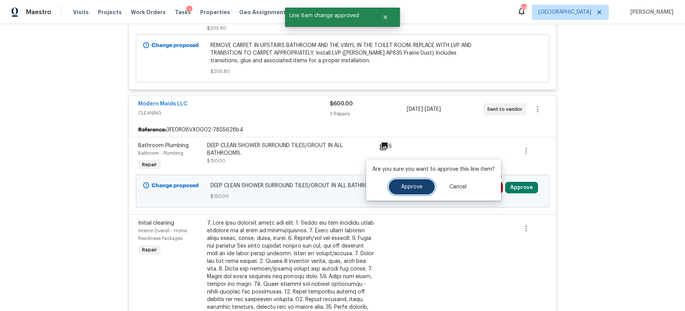
click at [410, 186] on span "Approve" at bounding box center [411, 187] width 21 height 6
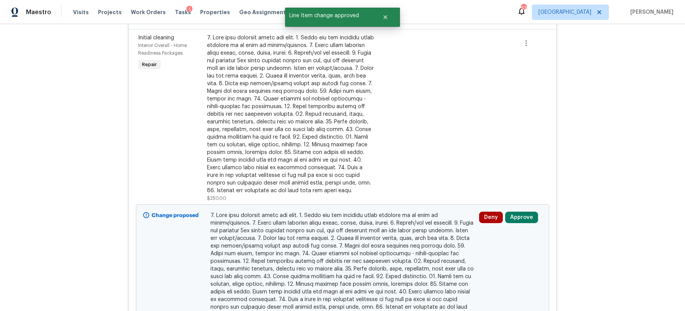
scroll to position [630, 0]
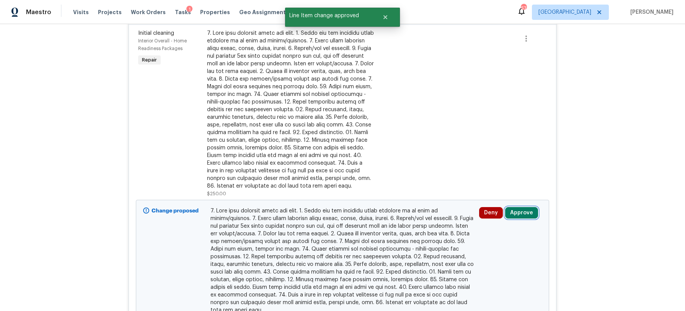
click at [521, 207] on button "Approve" at bounding box center [521, 212] width 33 height 11
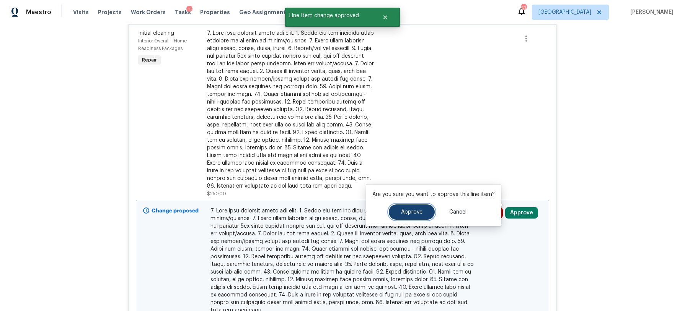
click at [422, 209] on button "Approve" at bounding box center [412, 212] width 46 height 15
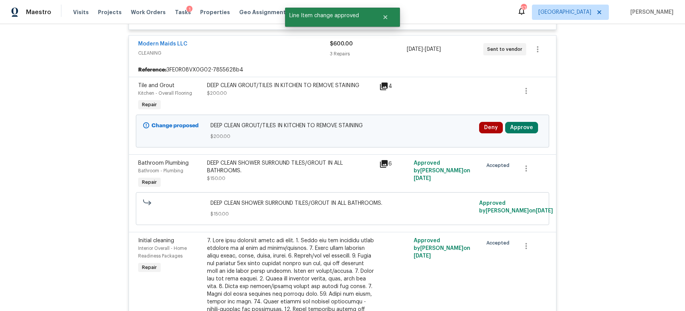
scroll to position [580, 0]
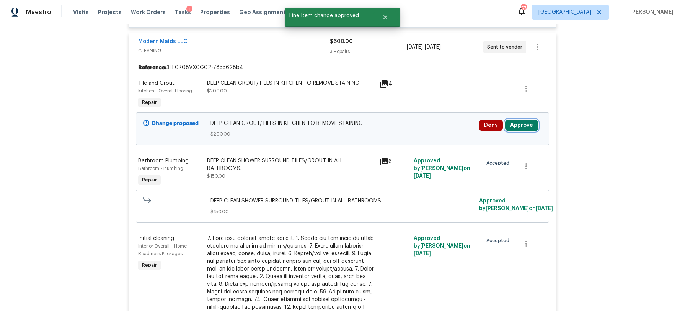
click at [518, 120] on button "Approve" at bounding box center [521, 125] width 33 height 11
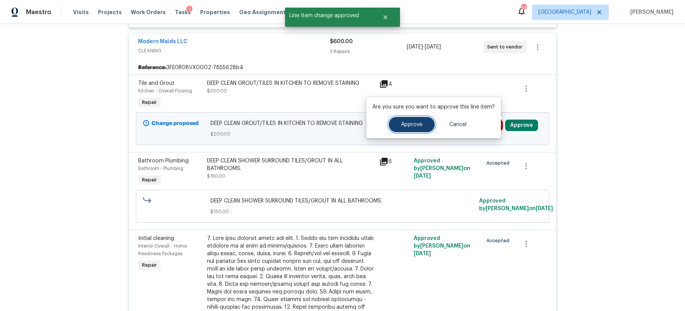
click at [413, 122] on span "Approve" at bounding box center [411, 125] width 21 height 6
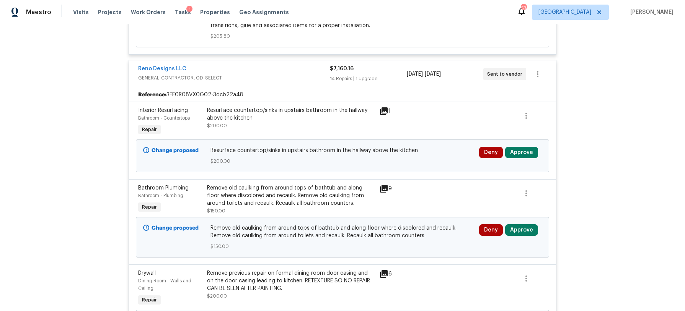
scroll to position [1070, 0]
click at [521, 147] on button "Approve" at bounding box center [521, 152] width 33 height 11
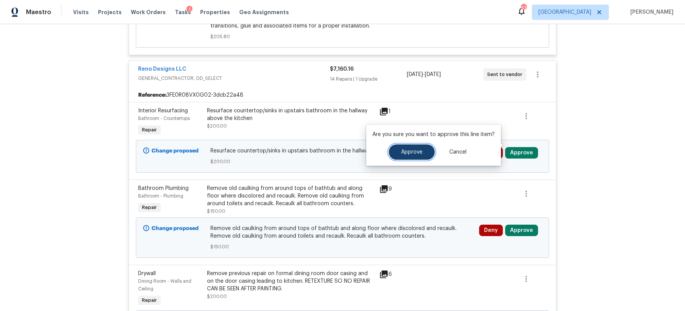
click at [412, 153] on span "Approve" at bounding box center [411, 153] width 21 height 6
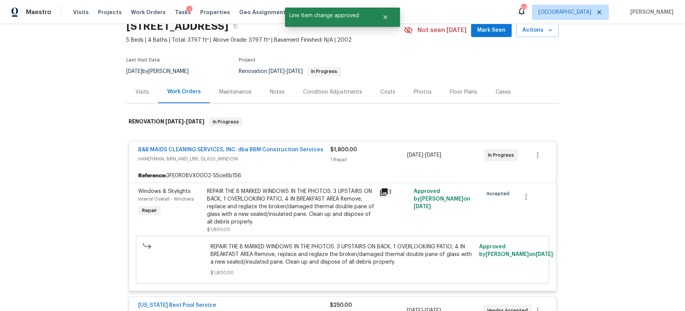
scroll to position [0, 0]
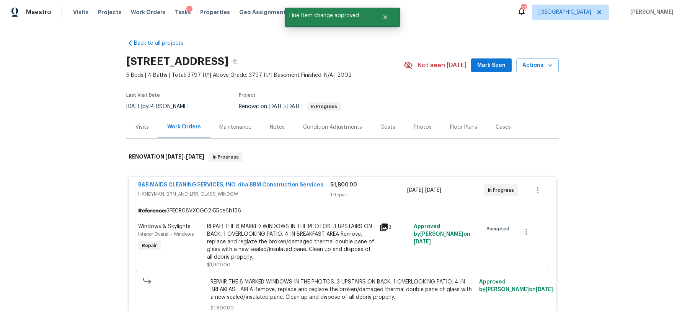
click at [393, 129] on div "Costs" at bounding box center [387, 127] width 33 height 23
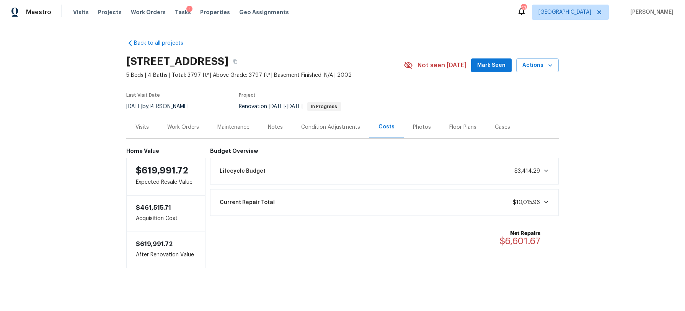
scroll to position [3, 0]
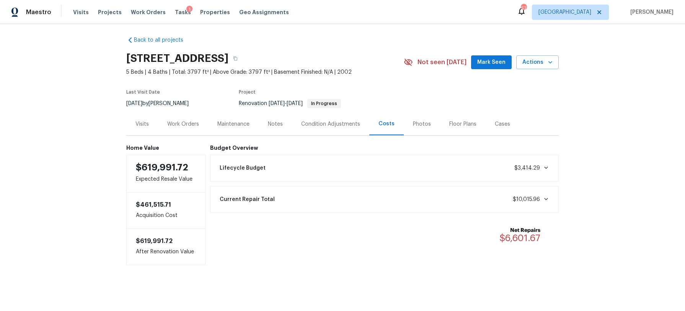
click at [198, 124] on div "Work Orders" at bounding box center [183, 125] width 32 height 8
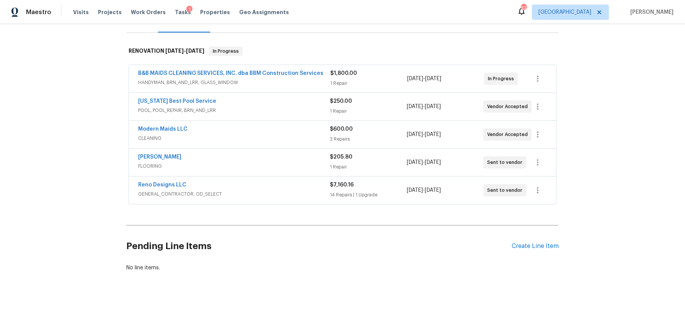
scroll to position [108, 0]
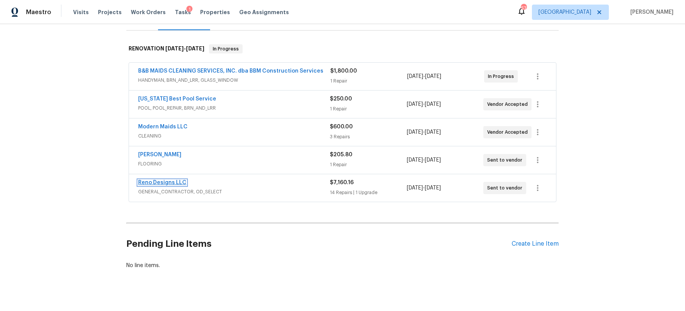
click at [159, 181] on link "Reno Designs LLC" at bounding box center [162, 182] width 48 height 5
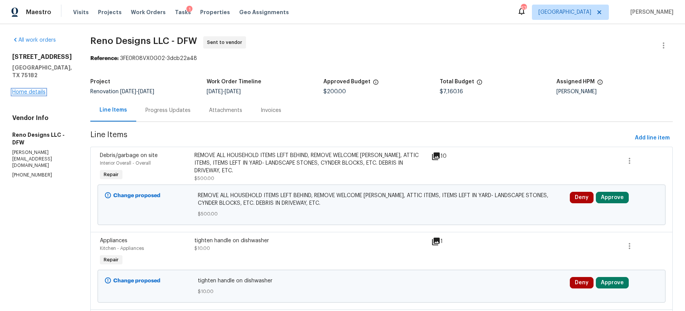
click at [26, 90] on link "Home details" at bounding box center [28, 92] width 33 height 5
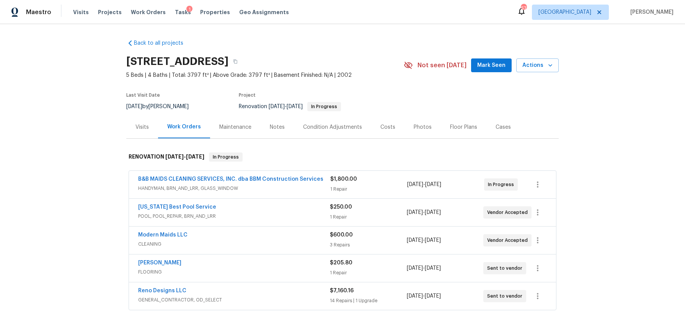
click at [142, 125] on div "Visits" at bounding box center [141, 128] width 13 height 8
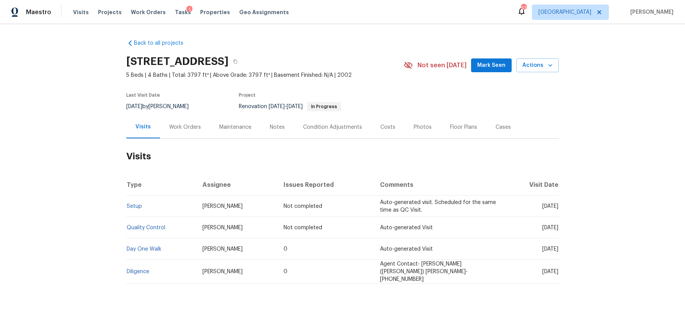
click at [191, 124] on div "Work Orders" at bounding box center [185, 128] width 32 height 8
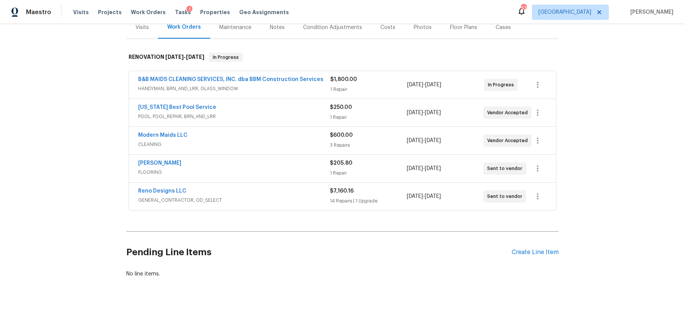
scroll to position [116, 0]
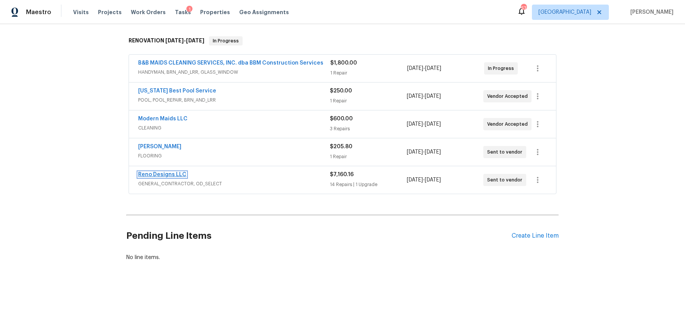
click at [172, 172] on link "Reno Designs LLC" at bounding box center [162, 174] width 48 height 5
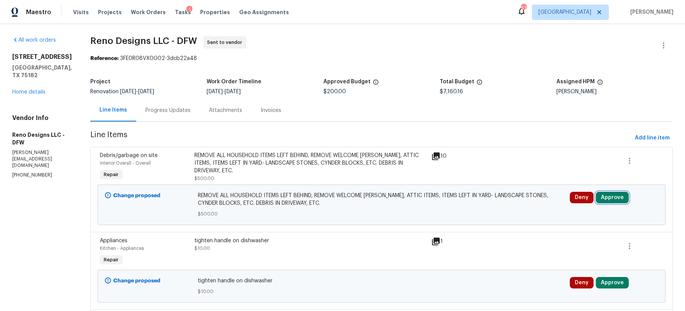
click at [611, 196] on button "Approve" at bounding box center [612, 197] width 33 height 11
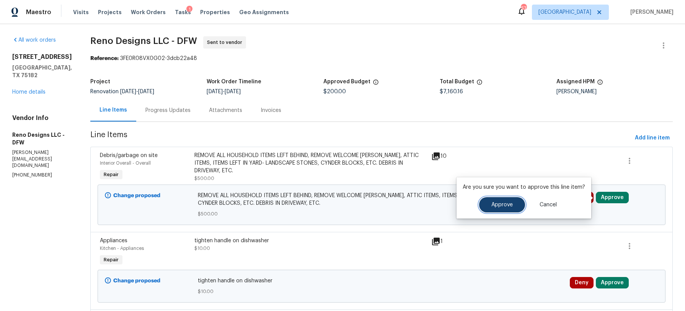
click at [503, 203] on span "Approve" at bounding box center [501, 205] width 21 height 6
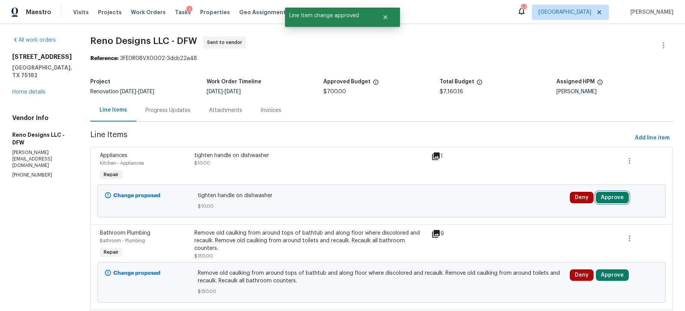
click at [617, 200] on button "Approve" at bounding box center [612, 197] width 33 height 11
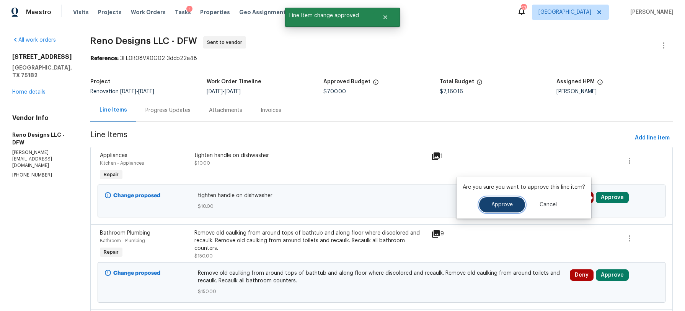
click at [501, 207] on span "Approve" at bounding box center [501, 205] width 21 height 6
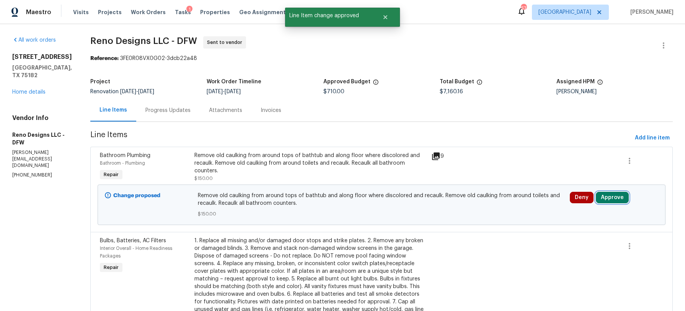
click at [606, 200] on button "Approve" at bounding box center [612, 197] width 33 height 11
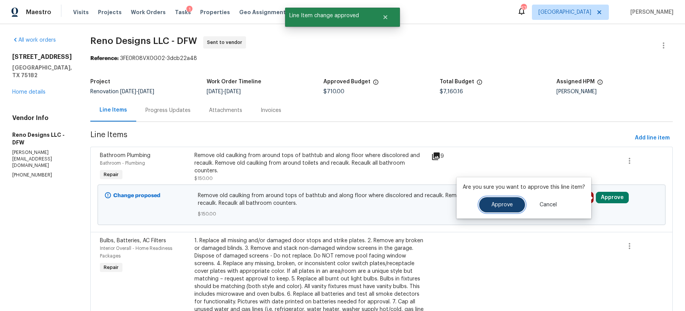
click at [513, 204] on button "Approve" at bounding box center [502, 204] width 46 height 15
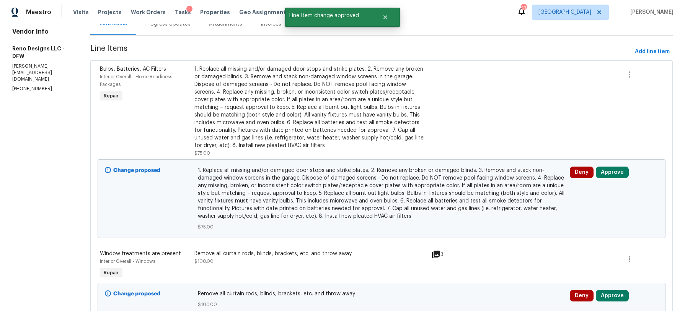
scroll to position [87, 0]
click at [604, 174] on button "Approve" at bounding box center [612, 171] width 33 height 11
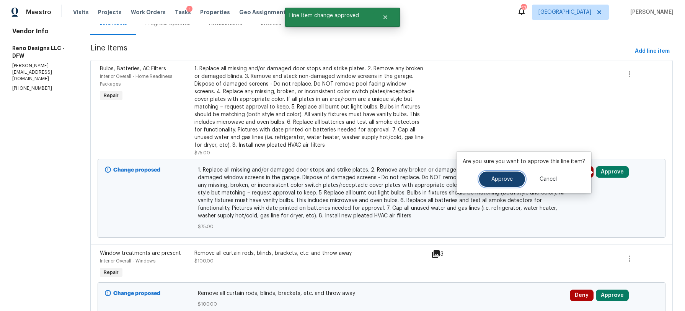
click at [514, 179] on button "Approve" at bounding box center [502, 179] width 46 height 15
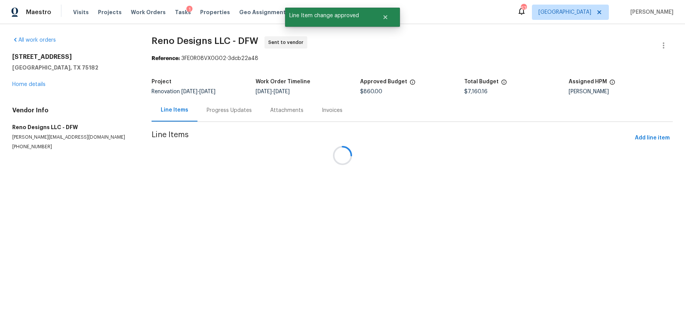
scroll to position [0, 0]
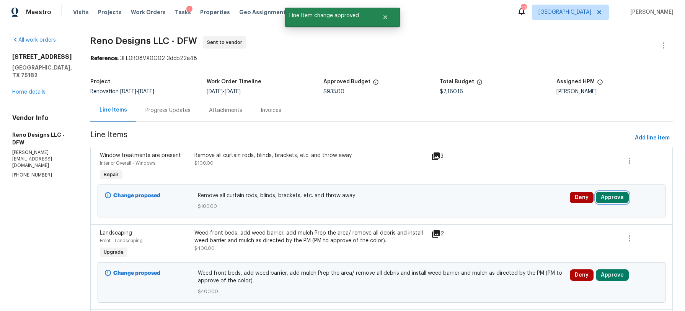
click at [608, 200] on button "Approve" at bounding box center [612, 197] width 33 height 11
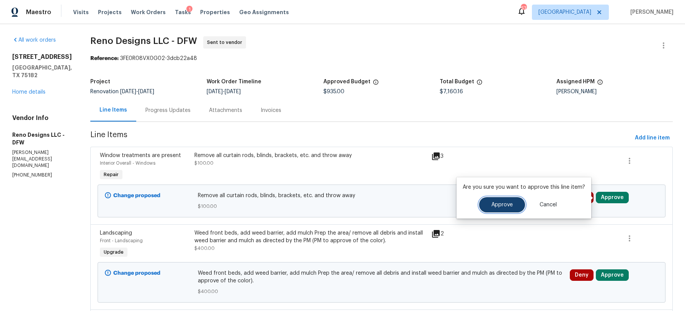
click at [517, 209] on button "Approve" at bounding box center [502, 204] width 46 height 15
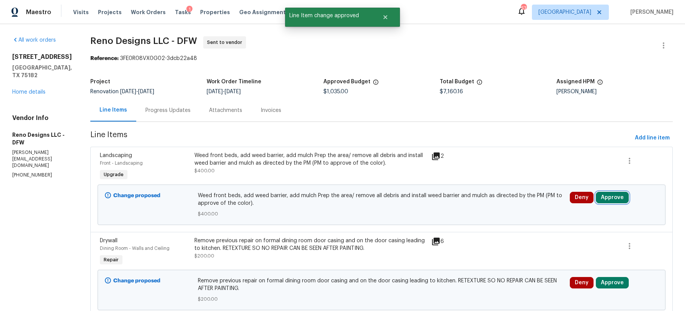
click at [599, 198] on button "Approve" at bounding box center [612, 197] width 33 height 11
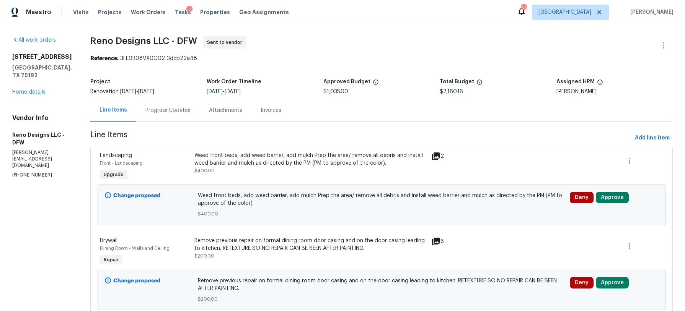
click at [438, 157] on icon at bounding box center [436, 157] width 8 height 8
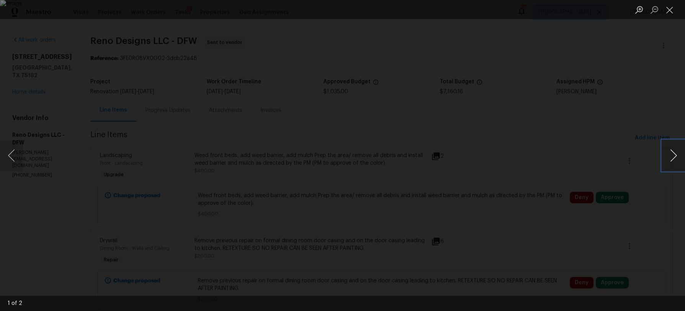
click at [671, 160] on button "Next image" at bounding box center [673, 155] width 23 height 31
click at [669, 160] on button "Next image" at bounding box center [673, 155] width 23 height 31
click at [670, 10] on button "Close lightbox" at bounding box center [669, 9] width 15 height 13
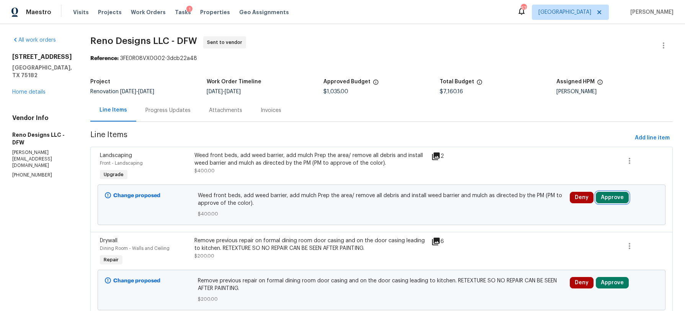
click at [607, 200] on button "Approve" at bounding box center [612, 197] width 33 height 11
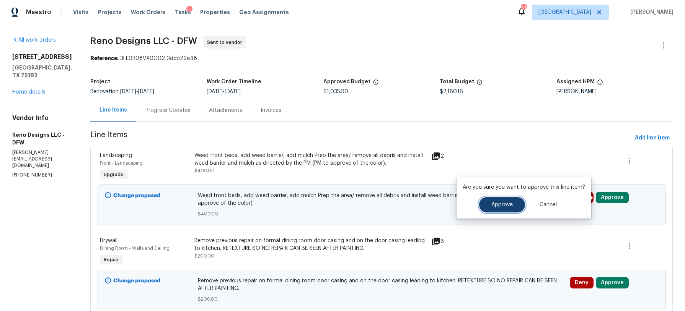
click at [505, 205] on span "Approve" at bounding box center [501, 205] width 21 height 6
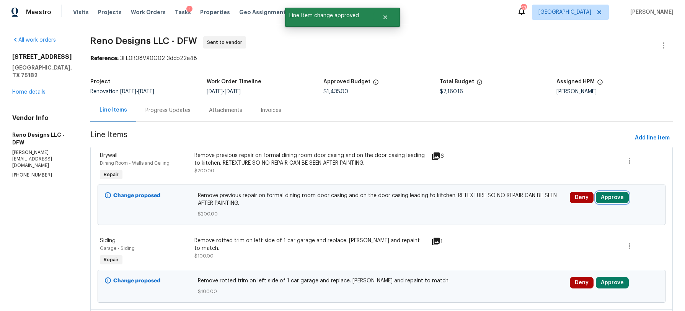
click at [609, 197] on button "Approve" at bounding box center [612, 197] width 33 height 11
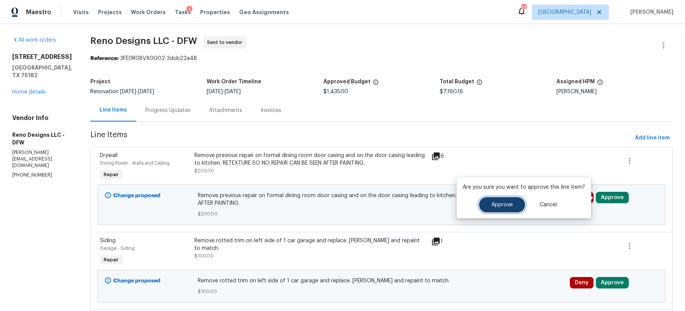
click at [511, 202] on span "Approve" at bounding box center [501, 205] width 21 height 6
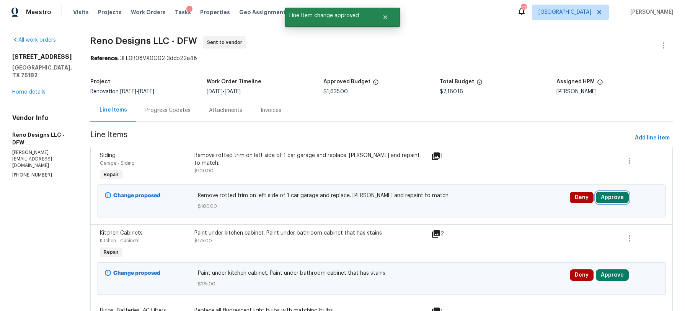
drag, startPoint x: 611, startPoint y: 199, endPoint x: 606, endPoint y: 200, distance: 5.2
click at [611, 199] on button "Approve" at bounding box center [612, 197] width 33 height 11
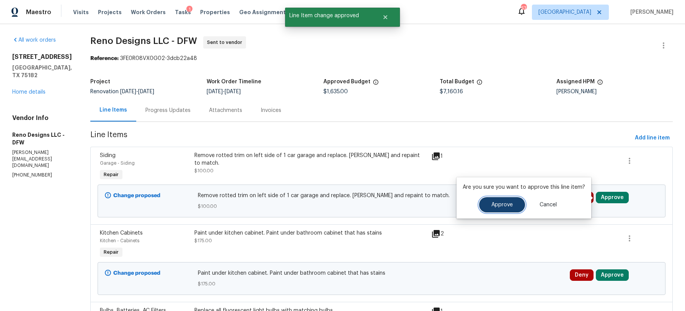
click at [504, 205] on span "Approve" at bounding box center [501, 205] width 21 height 6
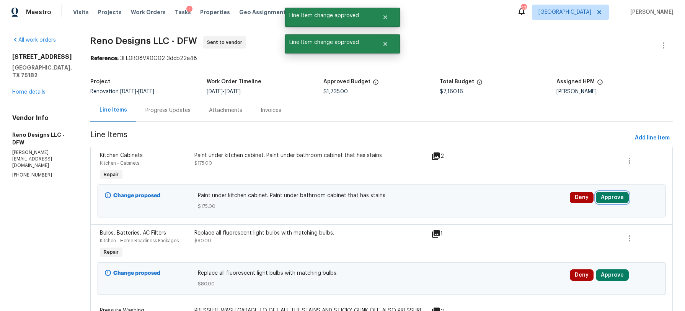
click at [601, 197] on button "Approve" at bounding box center [612, 197] width 33 height 11
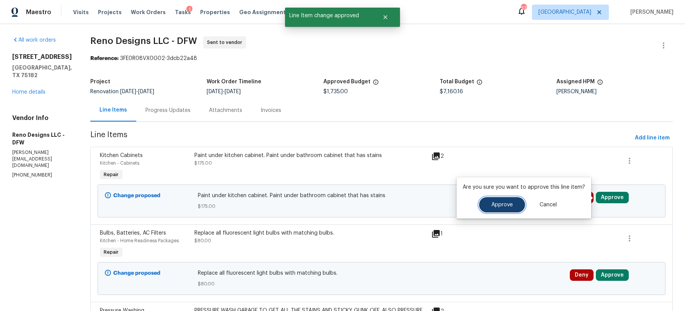
click at [495, 211] on button "Approve" at bounding box center [502, 204] width 46 height 15
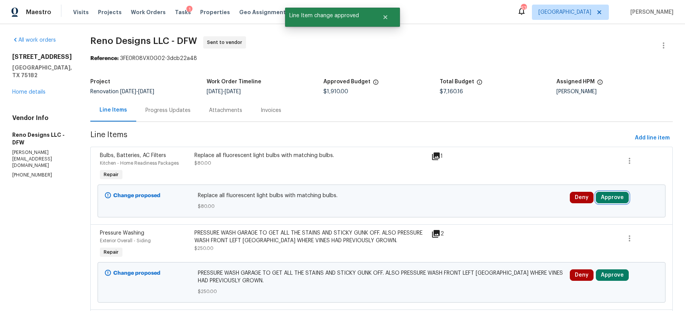
click at [615, 199] on button "Approve" at bounding box center [612, 197] width 33 height 11
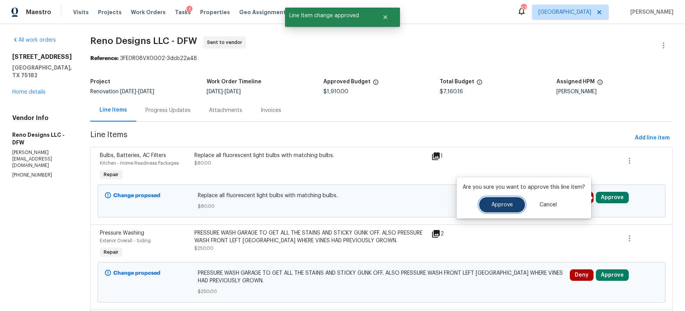
click at [515, 202] on button "Approve" at bounding box center [502, 204] width 46 height 15
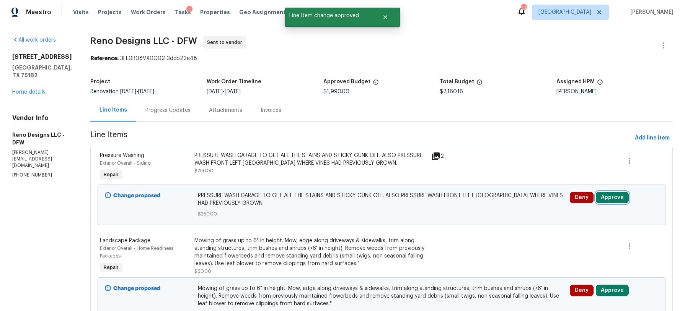
click at [612, 199] on button "Approve" at bounding box center [612, 197] width 33 height 11
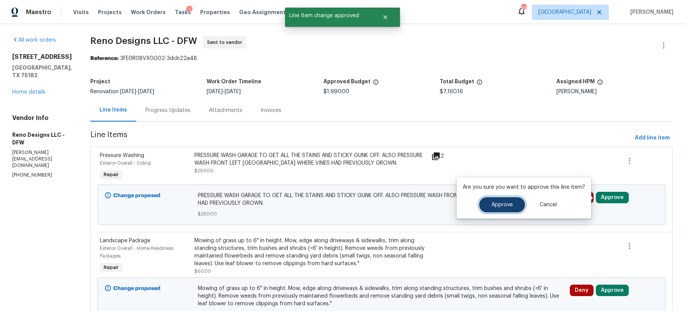
click at [518, 203] on button "Approve" at bounding box center [502, 204] width 46 height 15
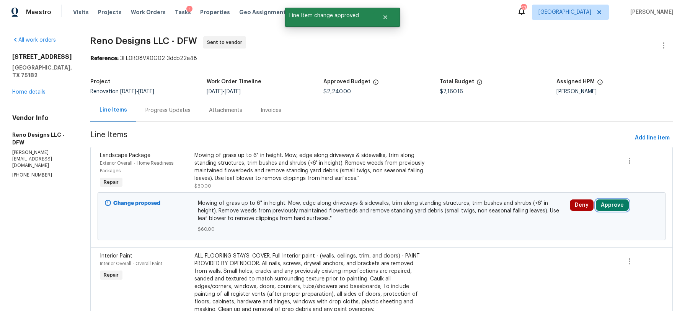
click at [604, 207] on button "Approve" at bounding box center [612, 205] width 33 height 11
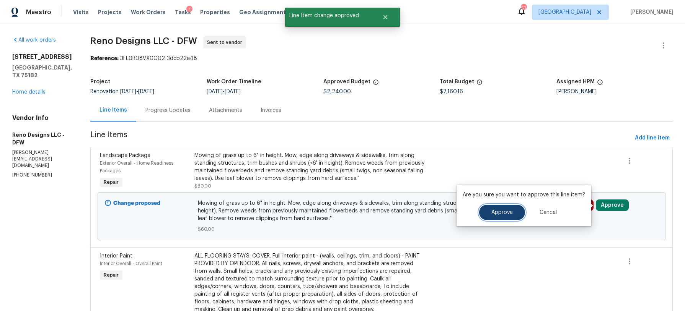
click at [511, 212] on button "Approve" at bounding box center [502, 212] width 46 height 15
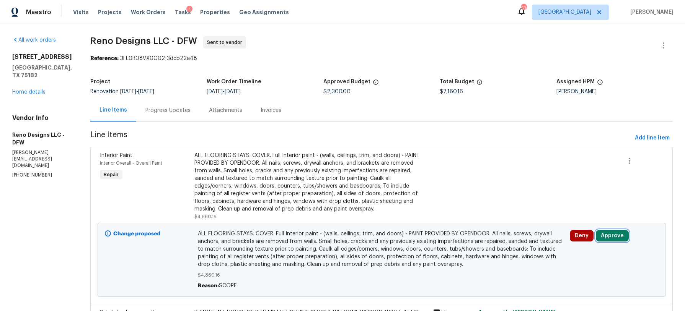
click at [600, 235] on button "Approve" at bounding box center [612, 235] width 33 height 11
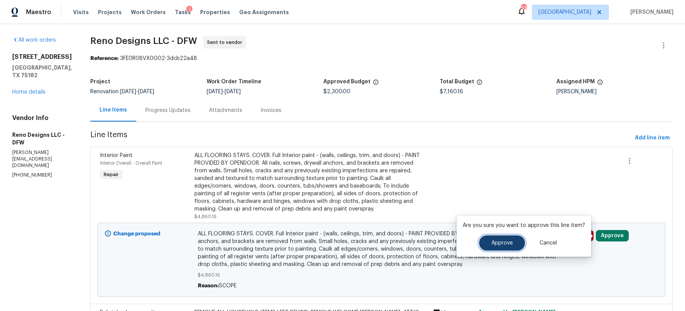
click at [512, 241] on button "Approve" at bounding box center [502, 243] width 46 height 15
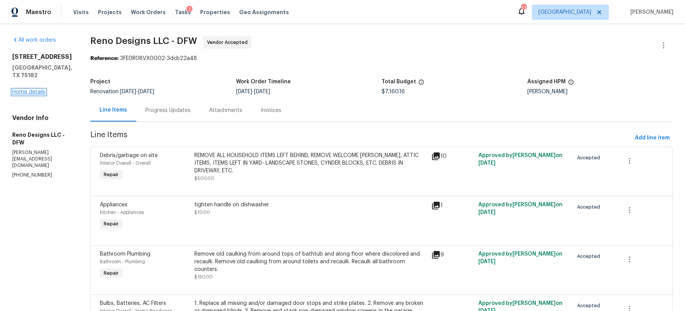
click at [37, 90] on link "Home details" at bounding box center [28, 92] width 33 height 5
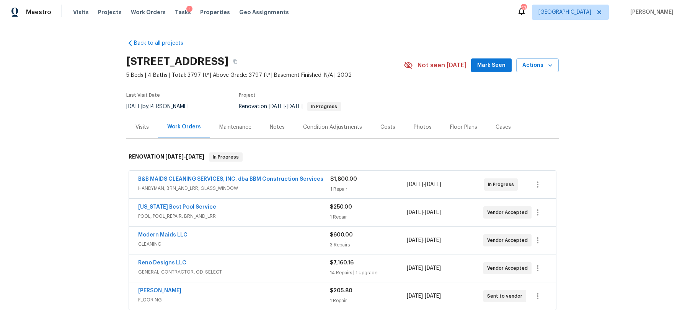
click at [388, 130] on div "Costs" at bounding box center [387, 128] width 15 height 8
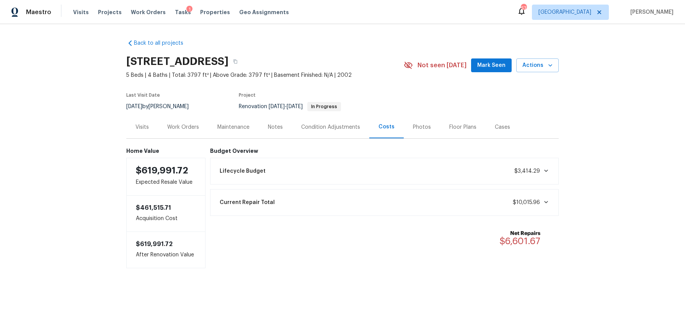
click at [309, 174] on div "Lifecycle Budget $3,414.29" at bounding box center [384, 171] width 339 height 17
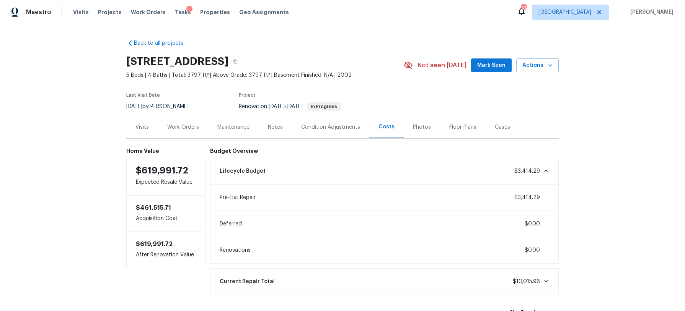
click at [309, 174] on div "Lifecycle Budget $3,414.29" at bounding box center [384, 171] width 339 height 17
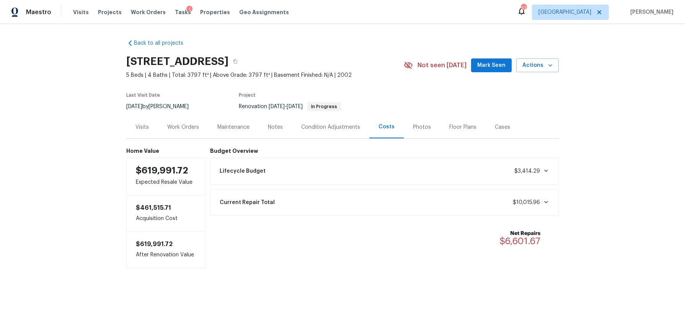
click at [268, 126] on div "Notes" at bounding box center [275, 128] width 15 height 8
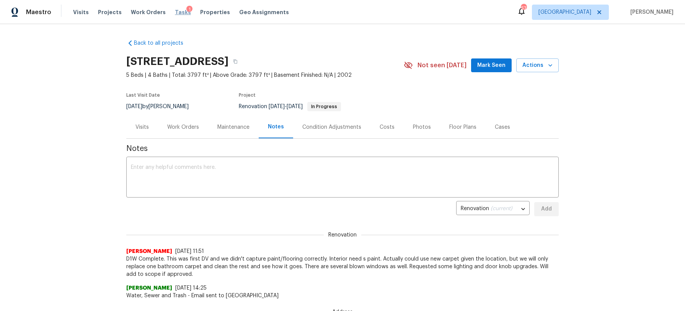
click at [175, 13] on span "Tasks" at bounding box center [183, 12] width 16 height 5
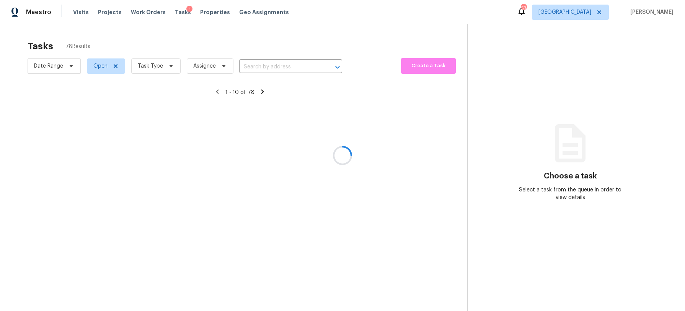
click at [161, 69] on div at bounding box center [342, 155] width 685 height 311
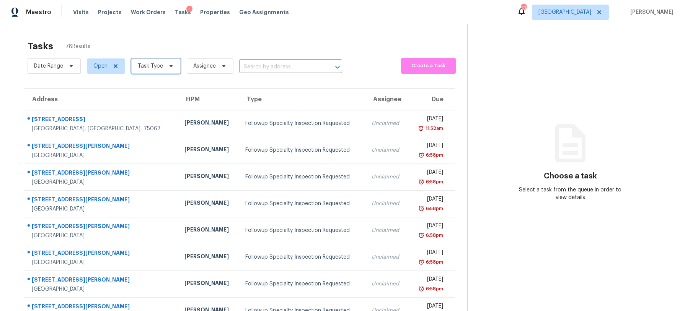
click at [163, 69] on span "Task Type" at bounding box center [155, 66] width 49 height 15
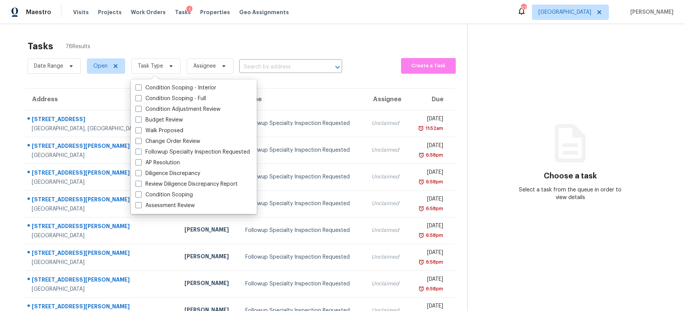
scroll to position [0, 0]
click at [179, 186] on label "Review Diligence Discrepancy Report" at bounding box center [186, 184] width 102 height 8
click at [140, 185] on input "Review Diligence Discrepancy Report" at bounding box center [137, 182] width 5 height 5
checkbox input "true"
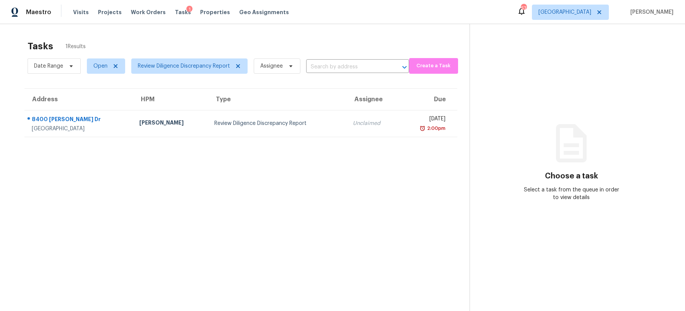
click at [104, 191] on section "Tasks 1 Results Date Range Open Review Diligence Discrepancy Report Assignee ​ …" at bounding box center [240, 185] width 457 height 299
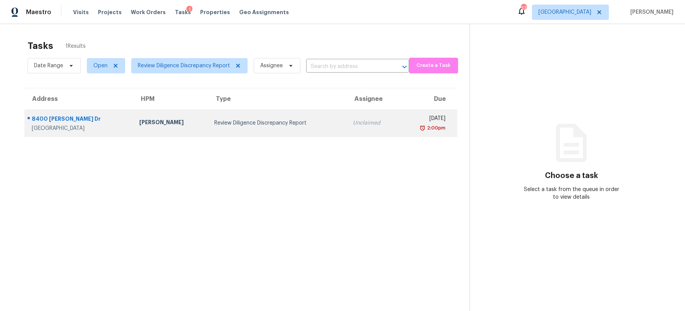
click at [278, 122] on div "Review Diligence Discrepancy Report" at bounding box center [277, 123] width 126 height 8
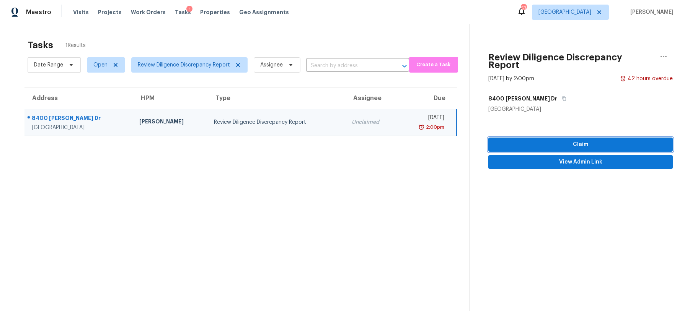
click at [575, 140] on span "Claim" at bounding box center [580, 145] width 172 height 10
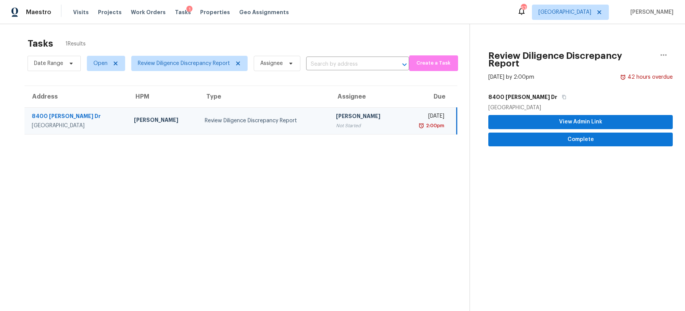
scroll to position [3, 0]
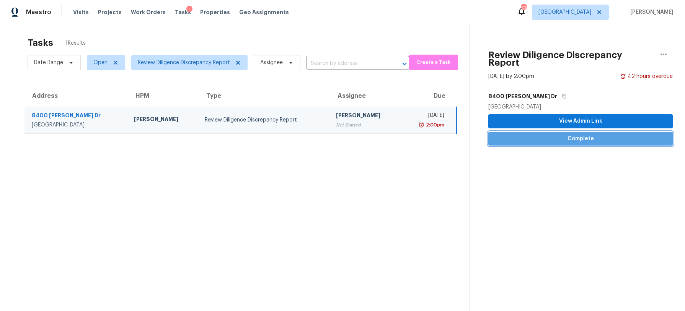
click at [575, 137] on button "Complete" at bounding box center [580, 139] width 184 height 14
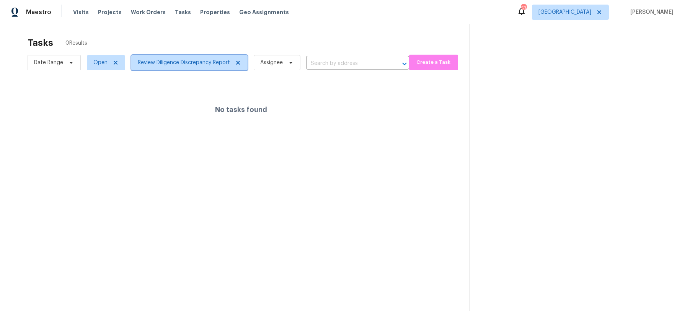
click at [221, 63] on span "Review Diligence Discrepancy Report" at bounding box center [184, 63] width 92 height 8
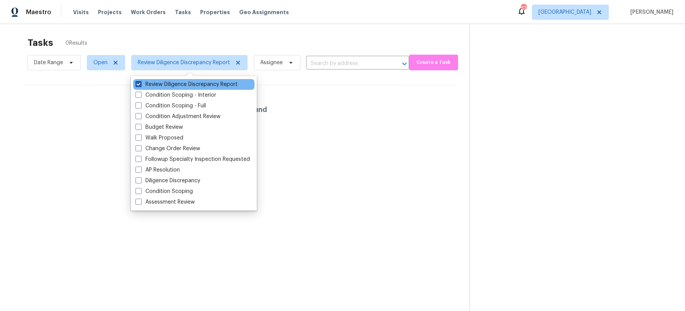
click at [138, 84] on span at bounding box center [138, 84] width 6 height 6
click at [138, 84] on input "Review Diligence Discrepancy Report" at bounding box center [137, 83] width 5 height 5
checkbox input "false"
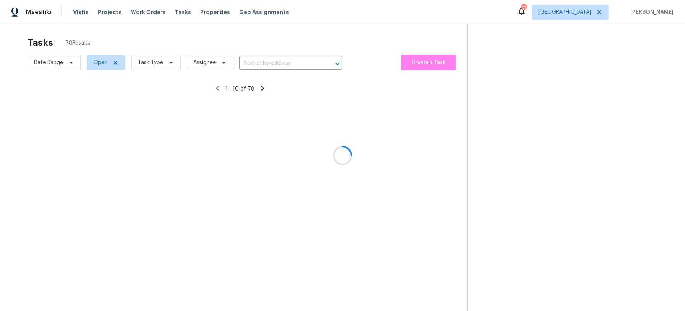
click at [80, 13] on div at bounding box center [342, 155] width 685 height 311
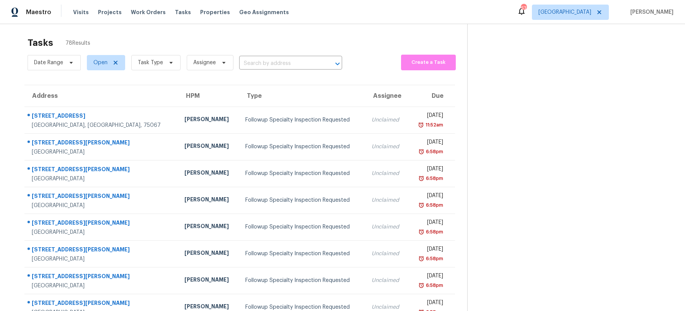
click at [80, 13] on span "Visits" at bounding box center [81, 12] width 16 height 8
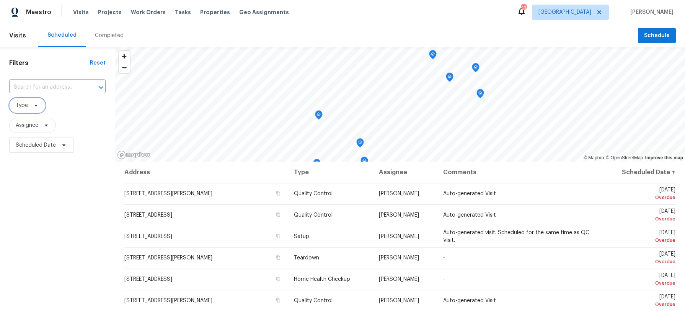
click at [38, 107] on icon at bounding box center [36, 106] width 6 height 6
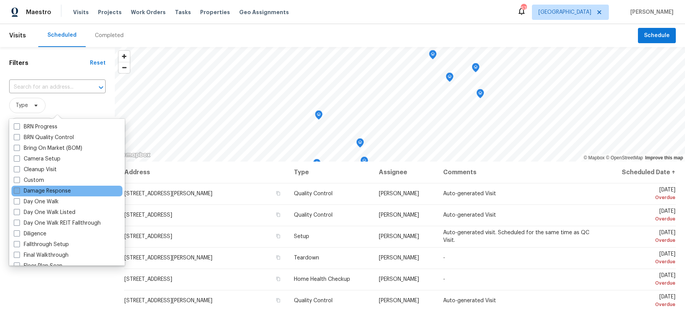
scroll to position [67, 0]
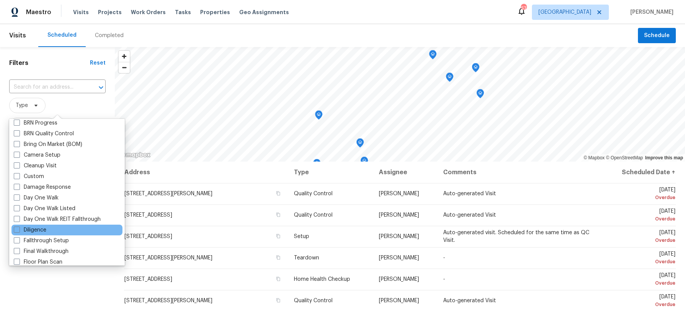
click at [54, 228] on div "Diligence" at bounding box center [66, 230] width 111 height 11
click at [43, 230] on label "Diligence" at bounding box center [30, 230] width 33 height 8
click at [19, 230] on input "Diligence" at bounding box center [16, 228] width 5 height 5
checkbox input "true"
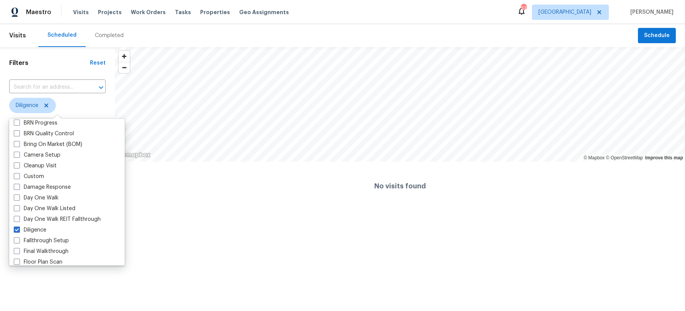
click at [190, 195] on div "No visits found" at bounding box center [400, 186] width 570 height 49
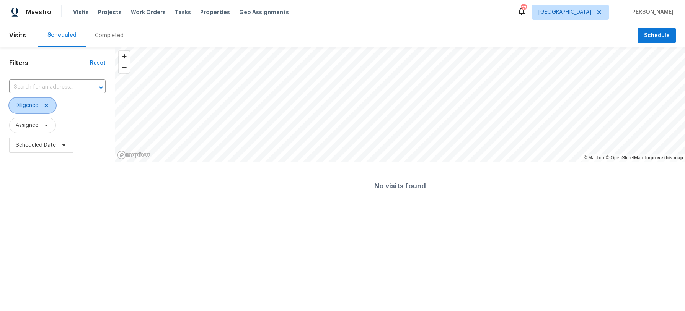
click at [45, 105] on icon at bounding box center [46, 106] width 6 height 6
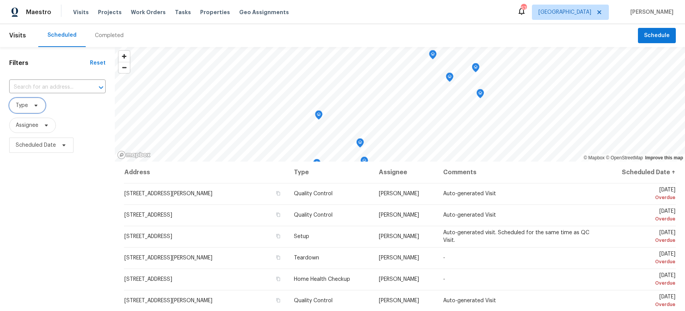
click at [35, 106] on icon at bounding box center [35, 106] width 3 height 2
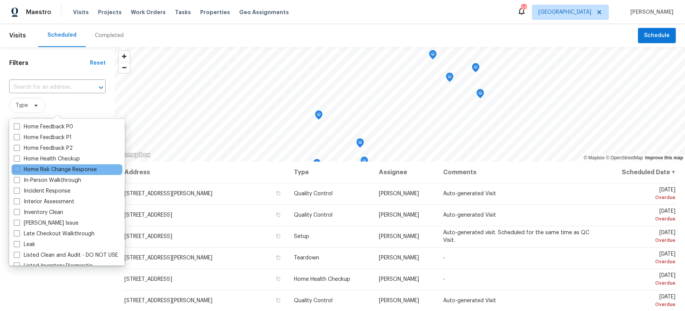
scroll to position [255, 0]
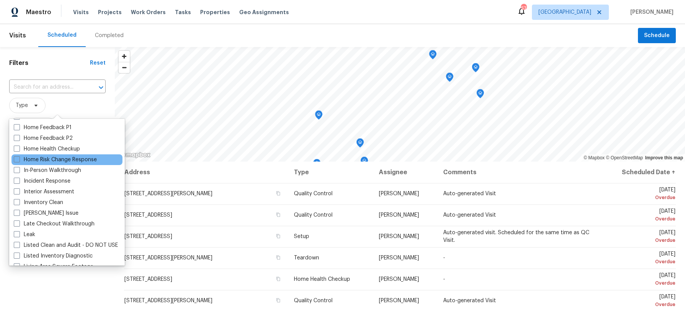
click at [36, 168] on label "In-Person Walkthrough" at bounding box center [47, 171] width 67 height 8
click at [19, 168] on input "In-Person Walkthrough" at bounding box center [16, 169] width 5 height 5
checkbox input "true"
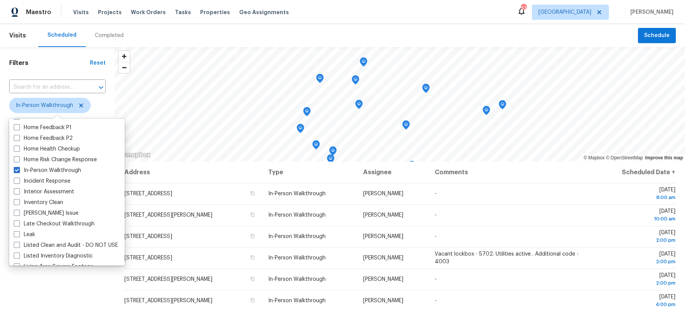
click at [66, 276] on div "Filters Reset ​ In-Person Walkthrough Assignee Scheduled Date" at bounding box center [57, 229] width 115 height 364
